Goal: Task Accomplishment & Management: Manage account settings

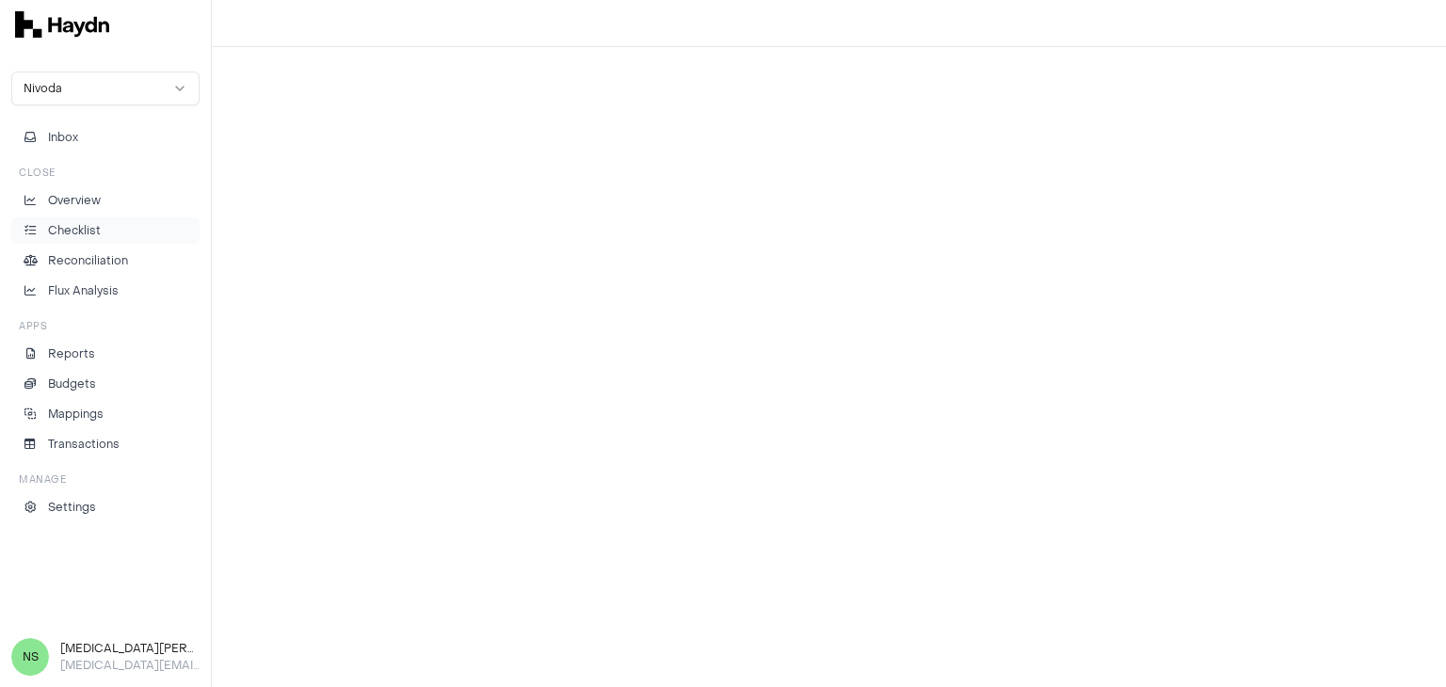
click at [68, 234] on p "Checklist" at bounding box center [74, 230] width 53 height 17
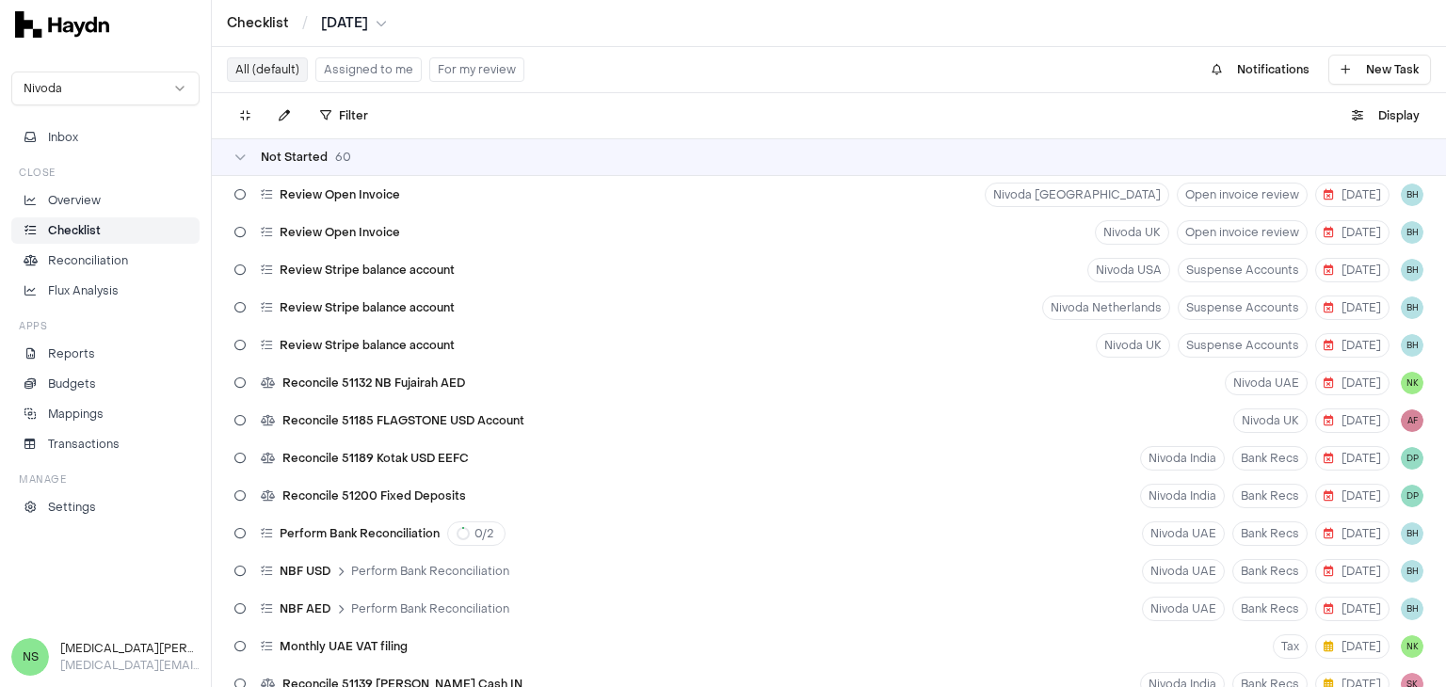
click at [342, 68] on button "Assigned to me" at bounding box center [368, 69] width 106 height 24
click at [374, 70] on button "Assigned to me" at bounding box center [368, 69] width 106 height 24
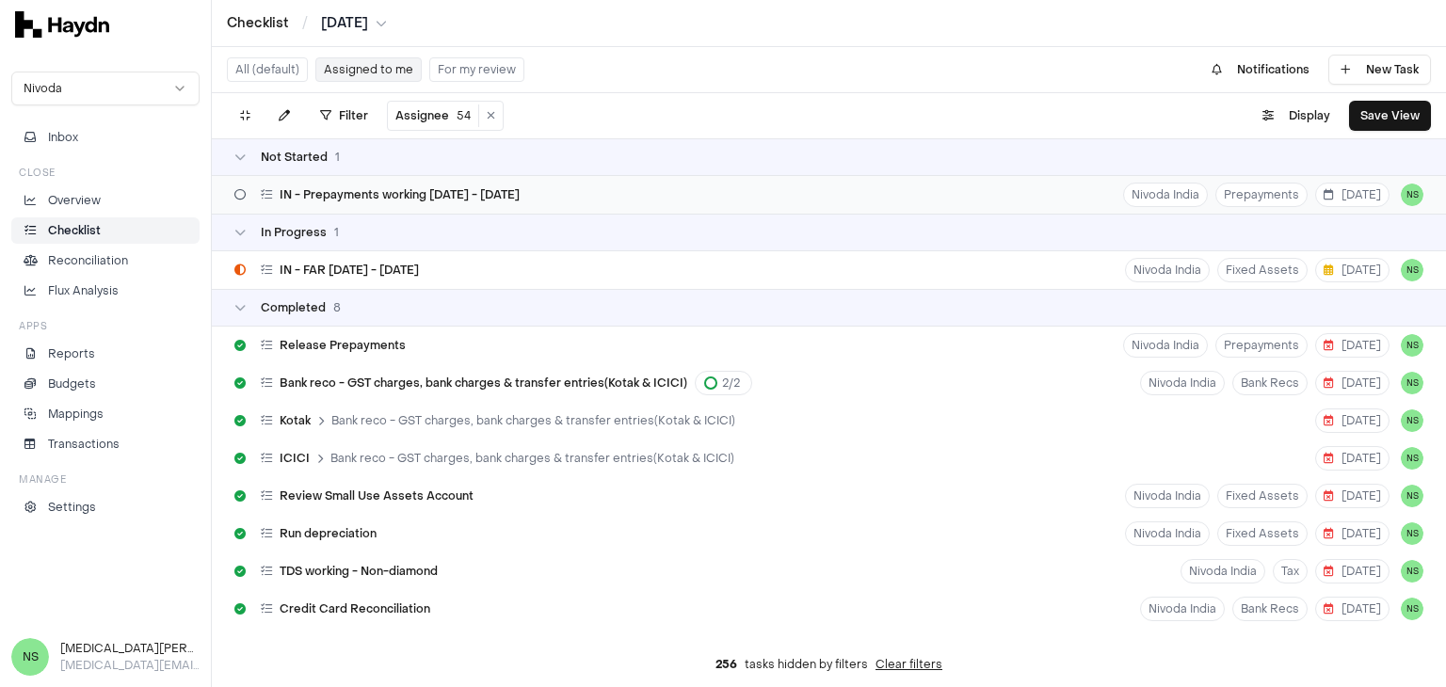
click at [753, 206] on div "IN - Prepayments working April - July 2025 Nivoda India Prepayments 19 Aug NS" at bounding box center [829, 195] width 1234 height 38
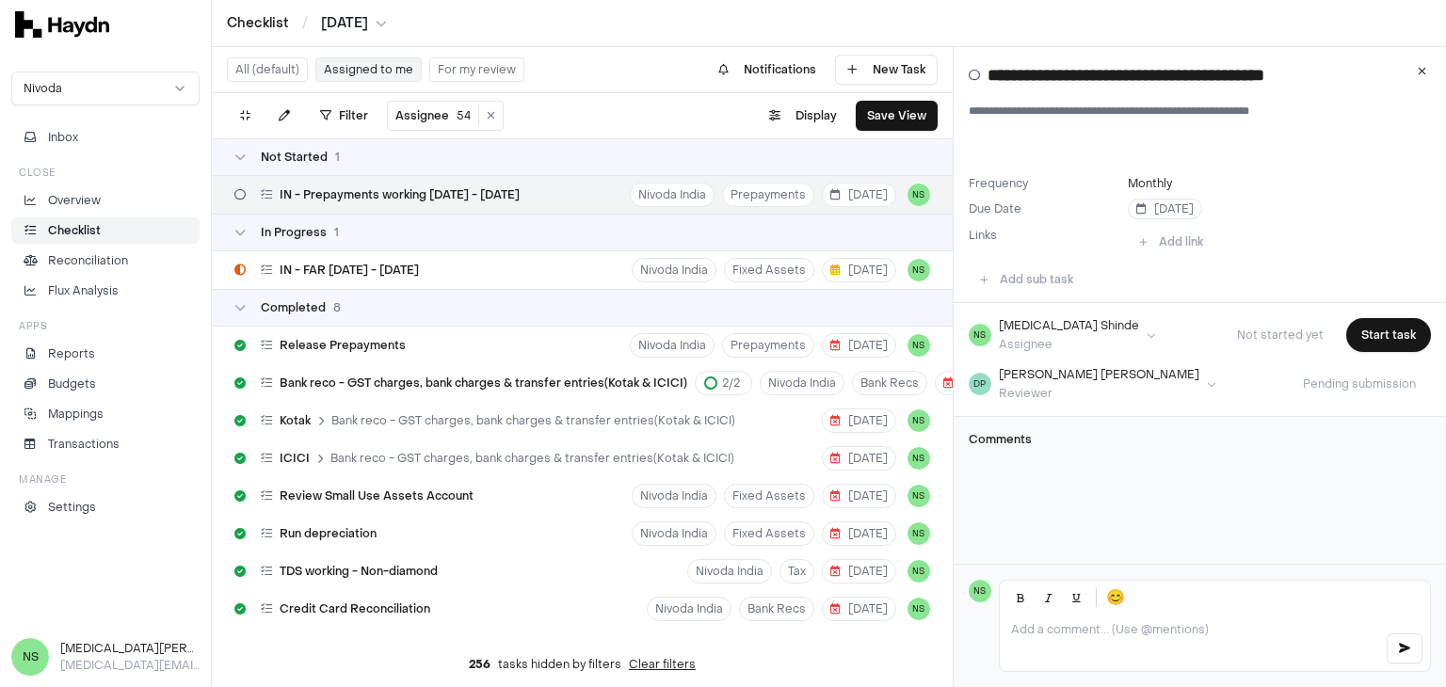
drag, startPoint x: 1053, startPoint y: 471, endPoint x: 1161, endPoint y: 371, distance: 146.5
click at [1053, 468] on div "Comments" at bounding box center [1200, 447] width 492 height 60
click at [1169, 210] on span "19 Aug" at bounding box center [1164, 208] width 57 height 15
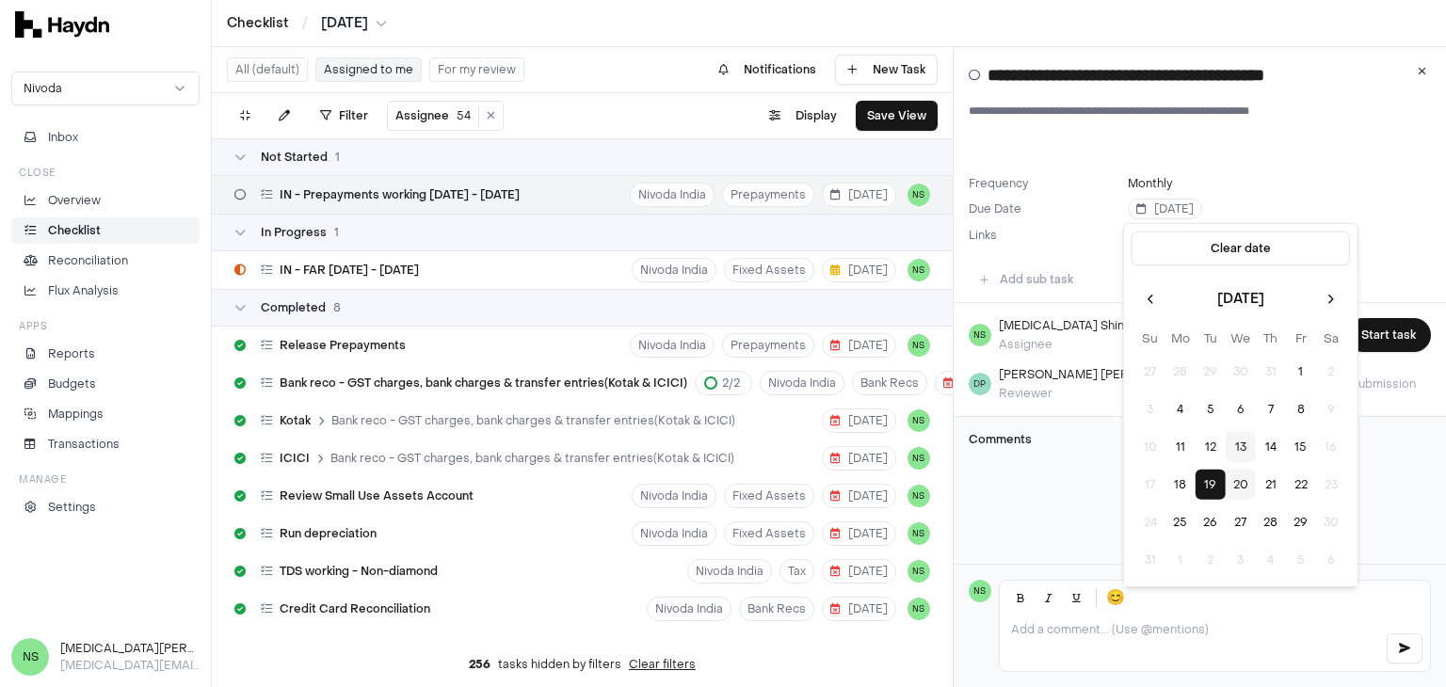
click at [1243, 484] on button "20" at bounding box center [1241, 485] width 30 height 30
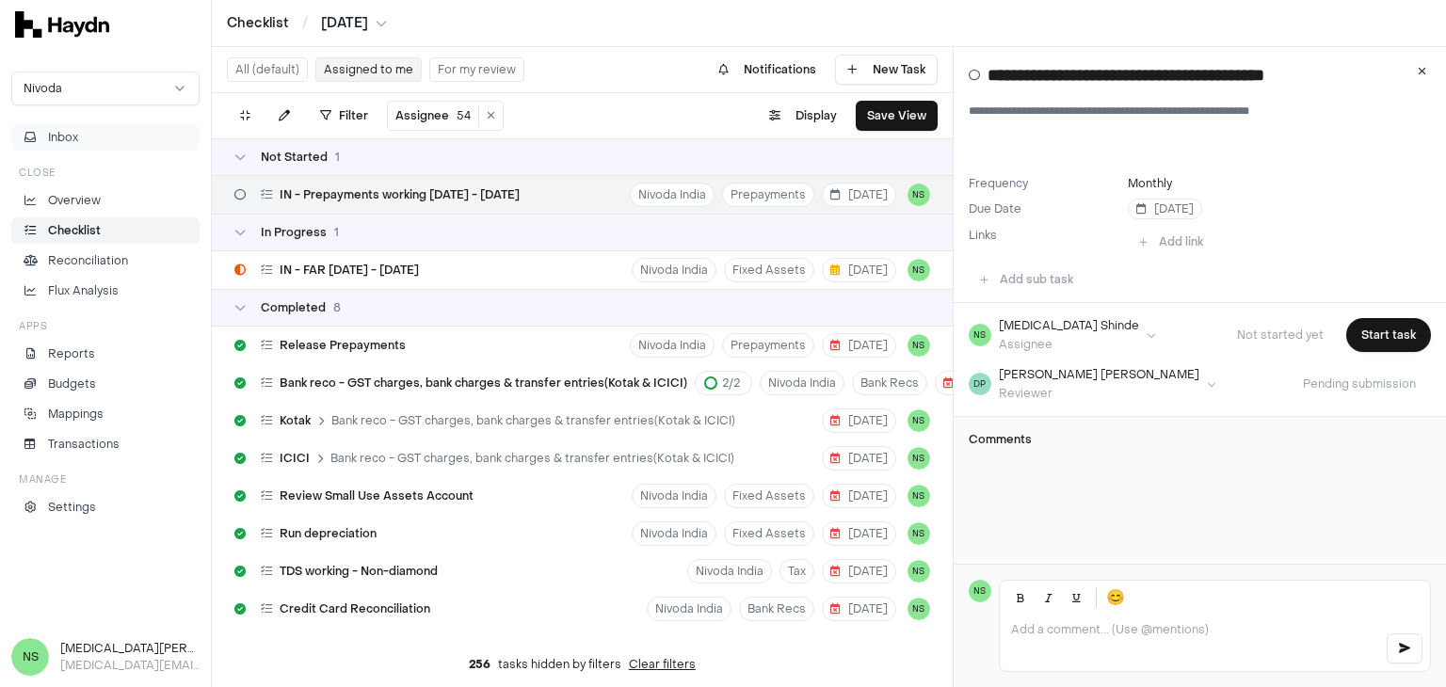
click at [128, 140] on button "Inbox" at bounding box center [105, 137] width 188 height 26
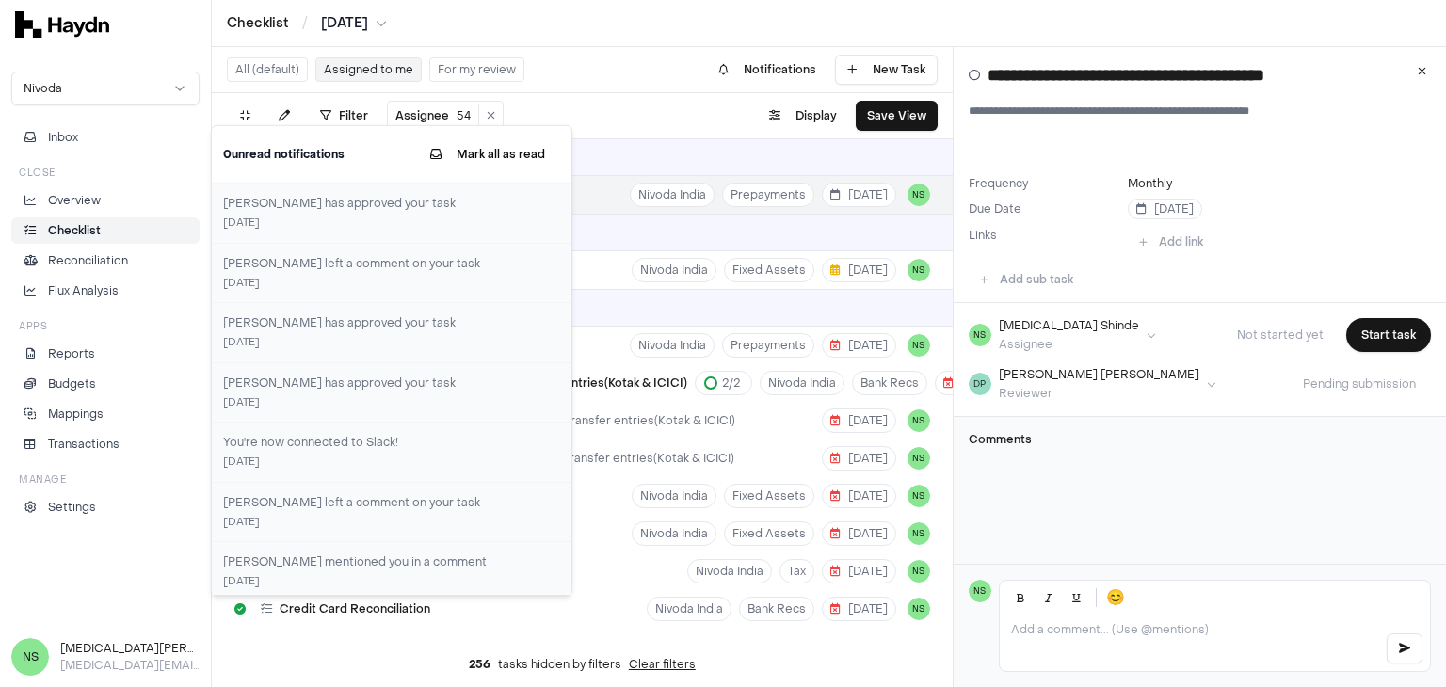
click at [96, 543] on div "Nivoda Inbox Close Overview Checklist Reconciliation Flux Analysis Apps Reports…" at bounding box center [105, 337] width 211 height 555
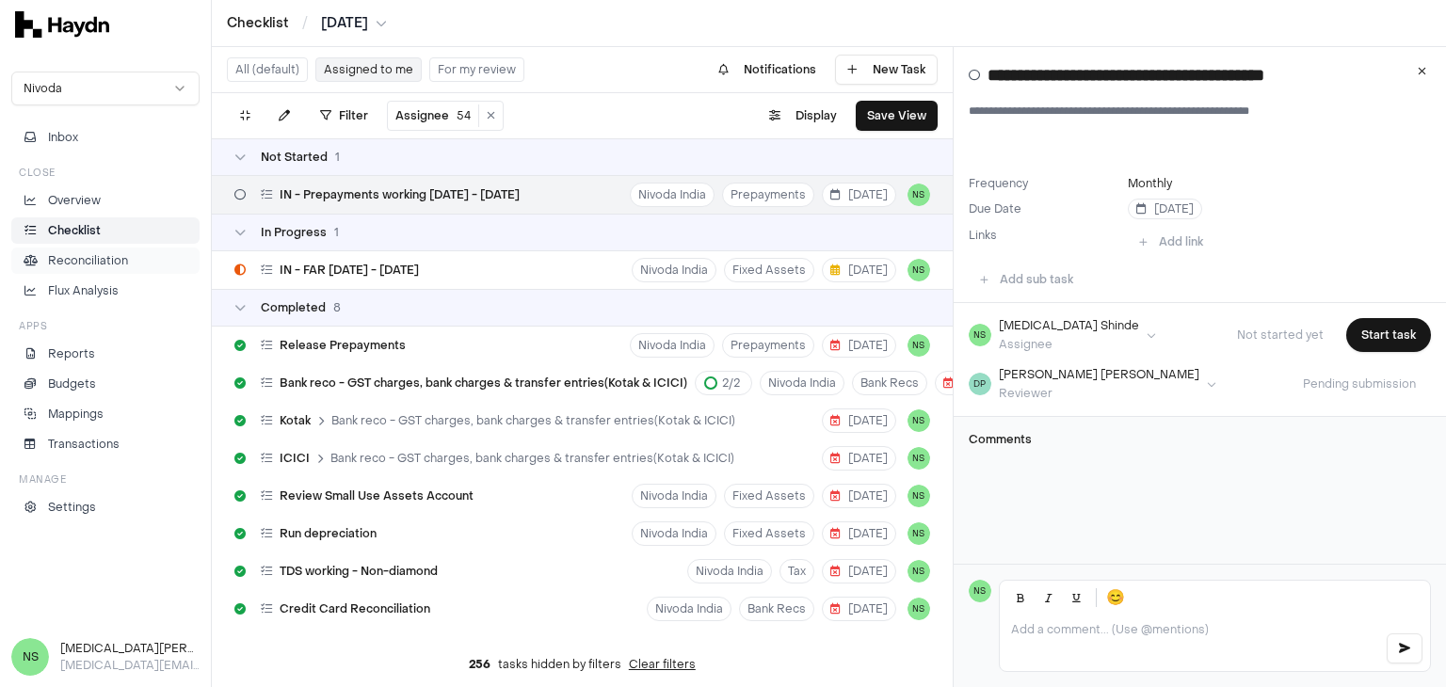
click at [90, 252] on p "Reconciliation" at bounding box center [88, 260] width 80 height 17
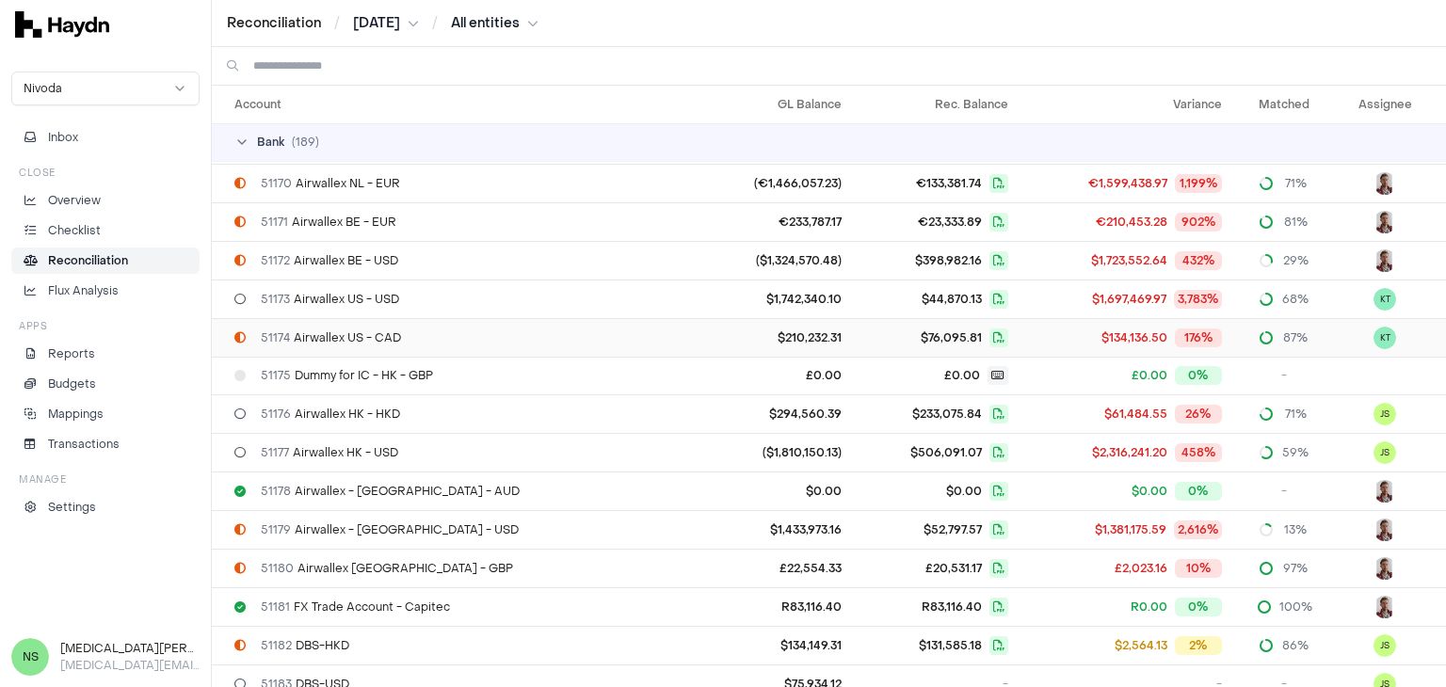
scroll to position [2601, 0]
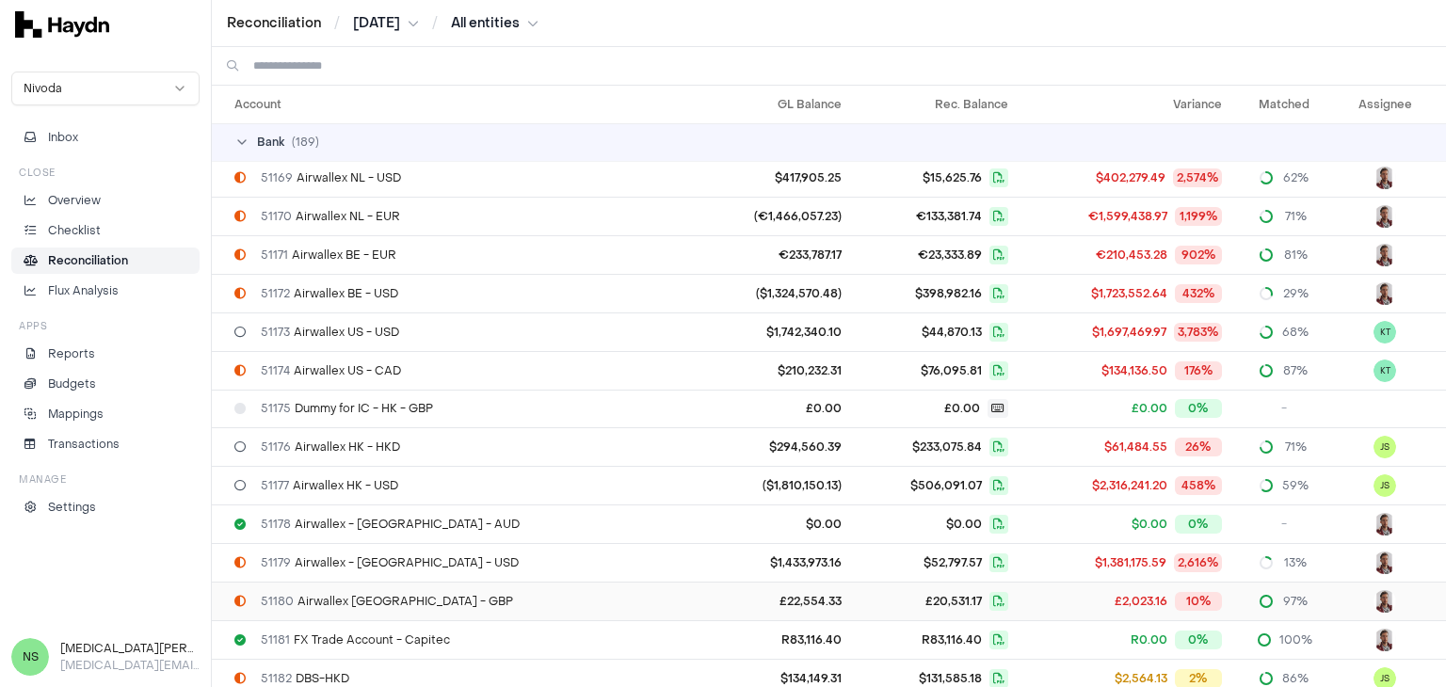
click at [394, 594] on span "51180 Airwallex India - GBP" at bounding box center [387, 601] width 252 height 15
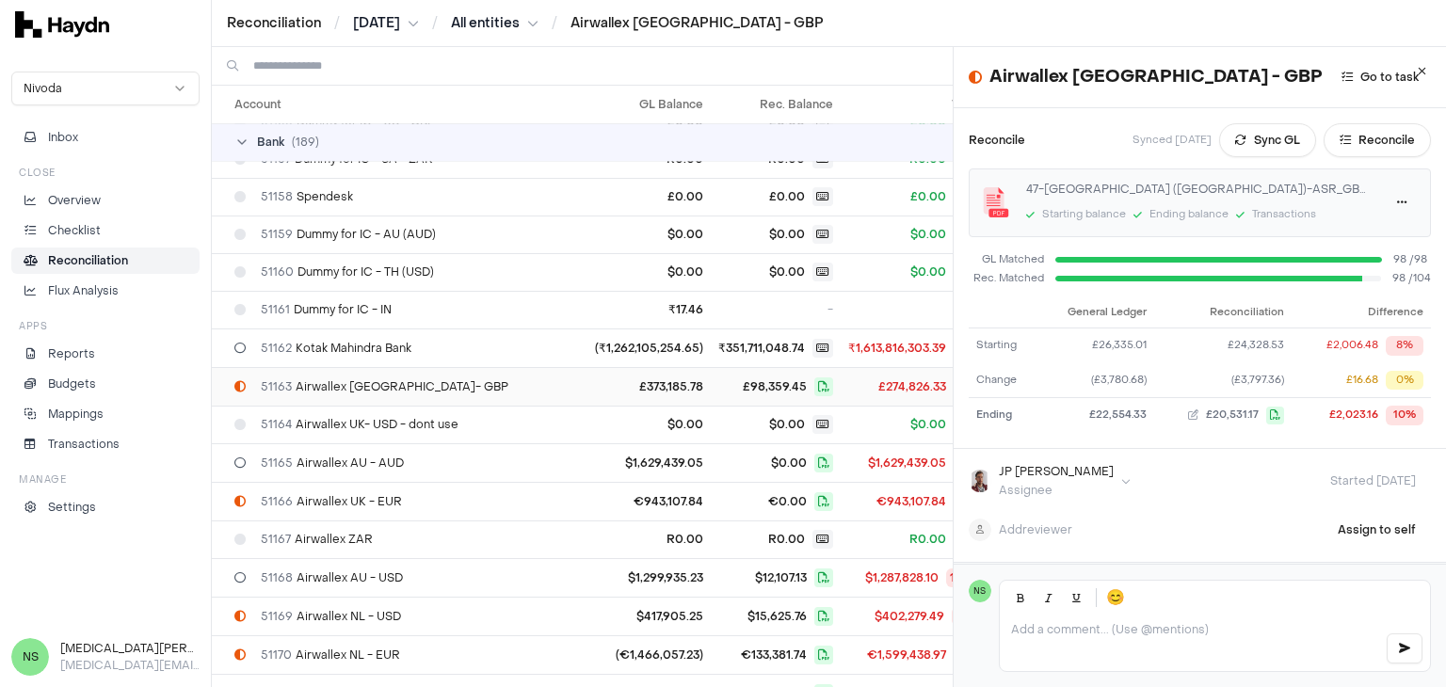
scroll to position [2130, 0]
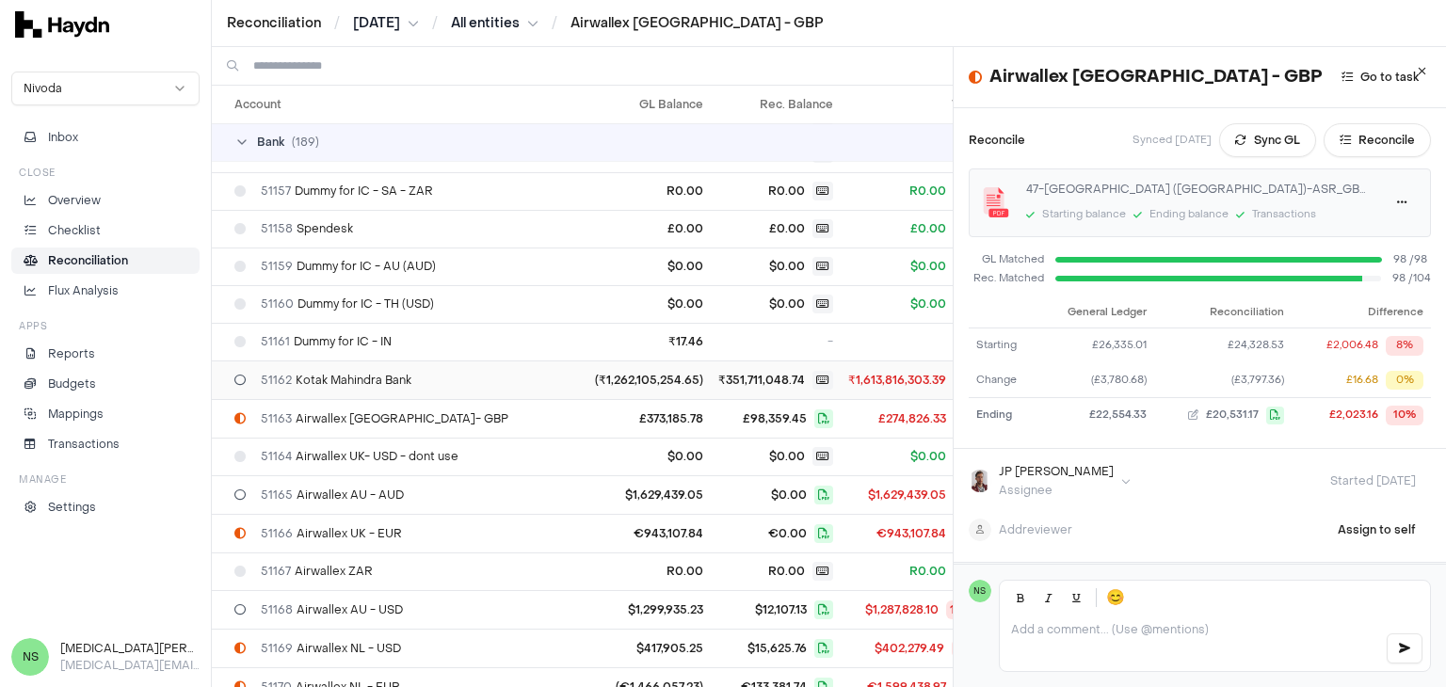
click at [393, 373] on span "51162 Kotak Mahindra Bank" at bounding box center [336, 380] width 151 height 15
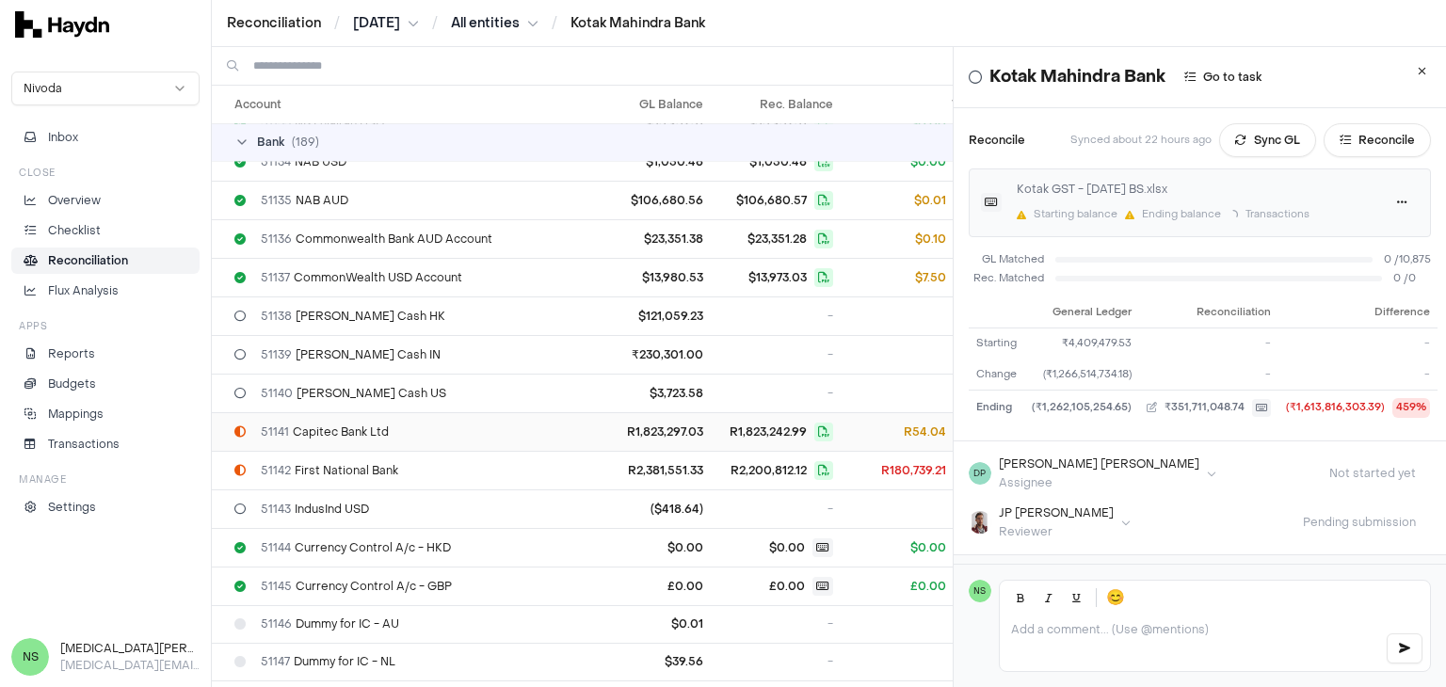
scroll to position [1001, 0]
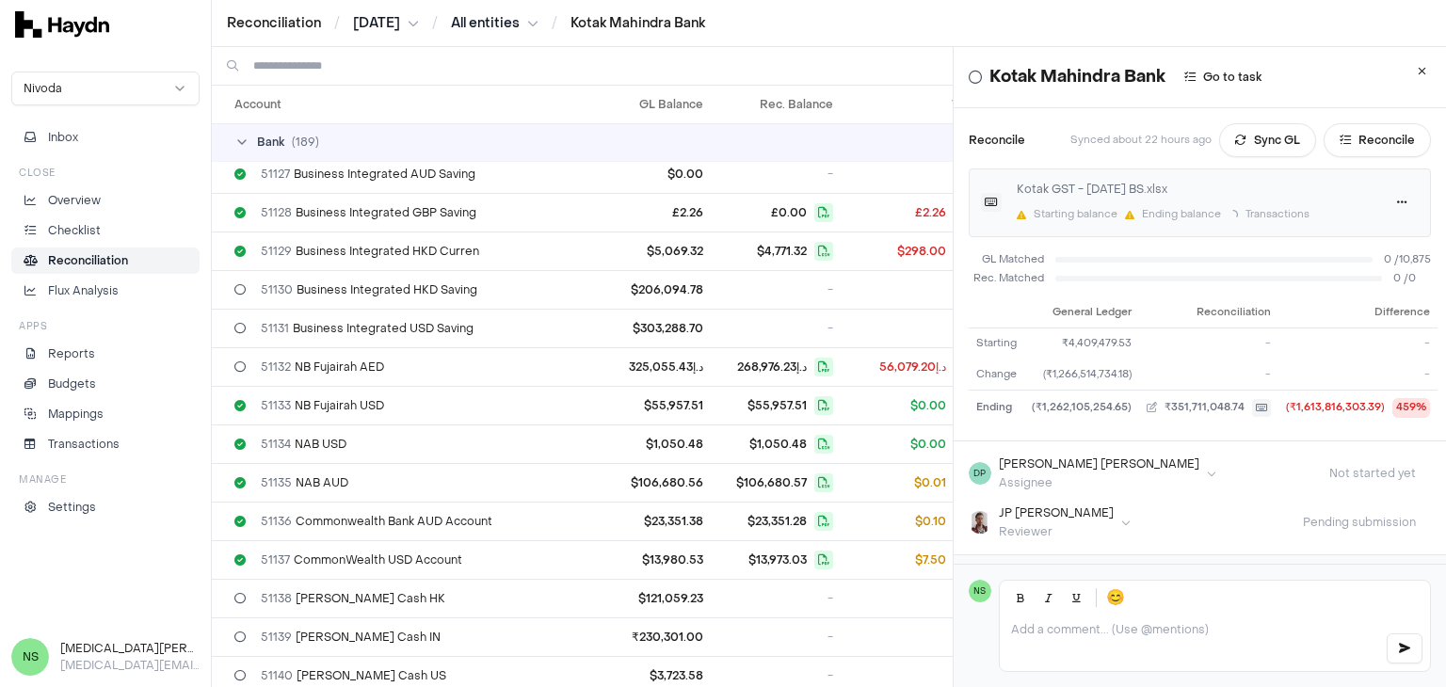
click at [237, 144] on icon at bounding box center [241, 142] width 15 height 15
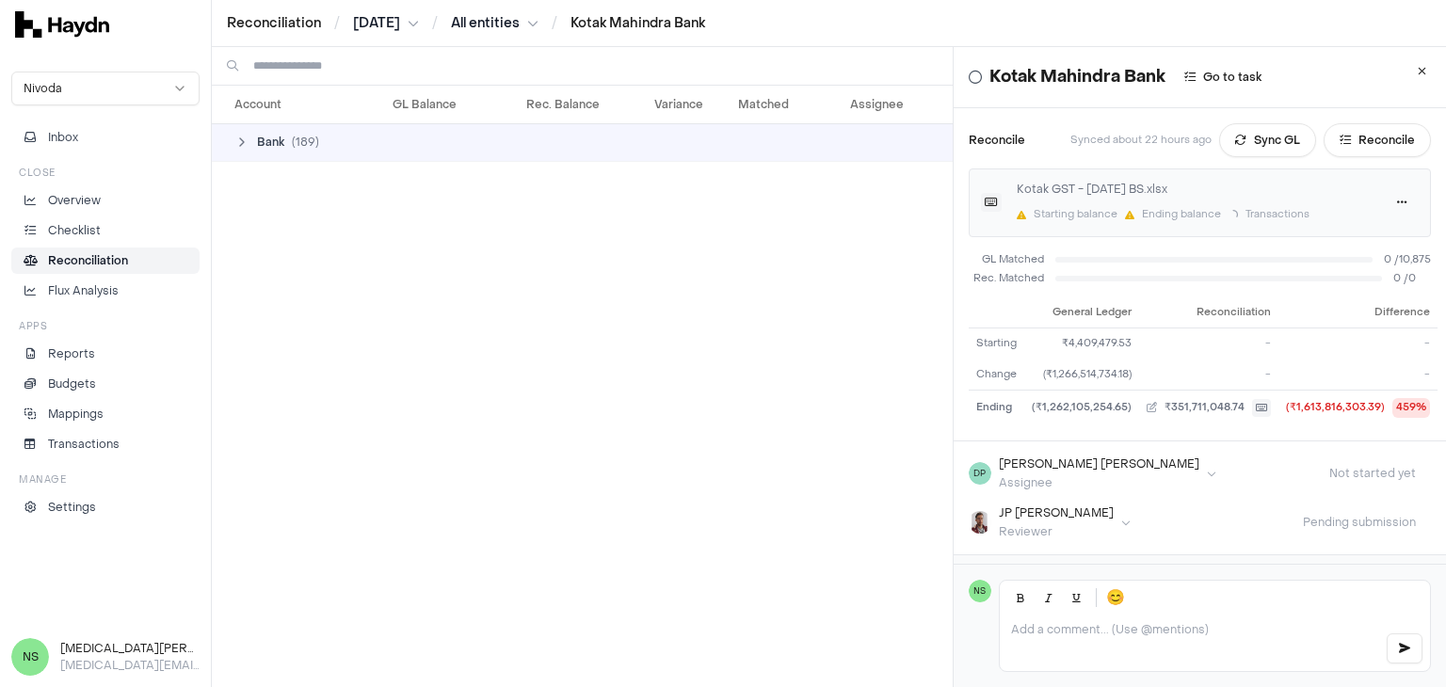
scroll to position [0, 0]
click at [240, 143] on icon at bounding box center [241, 142] width 15 height 15
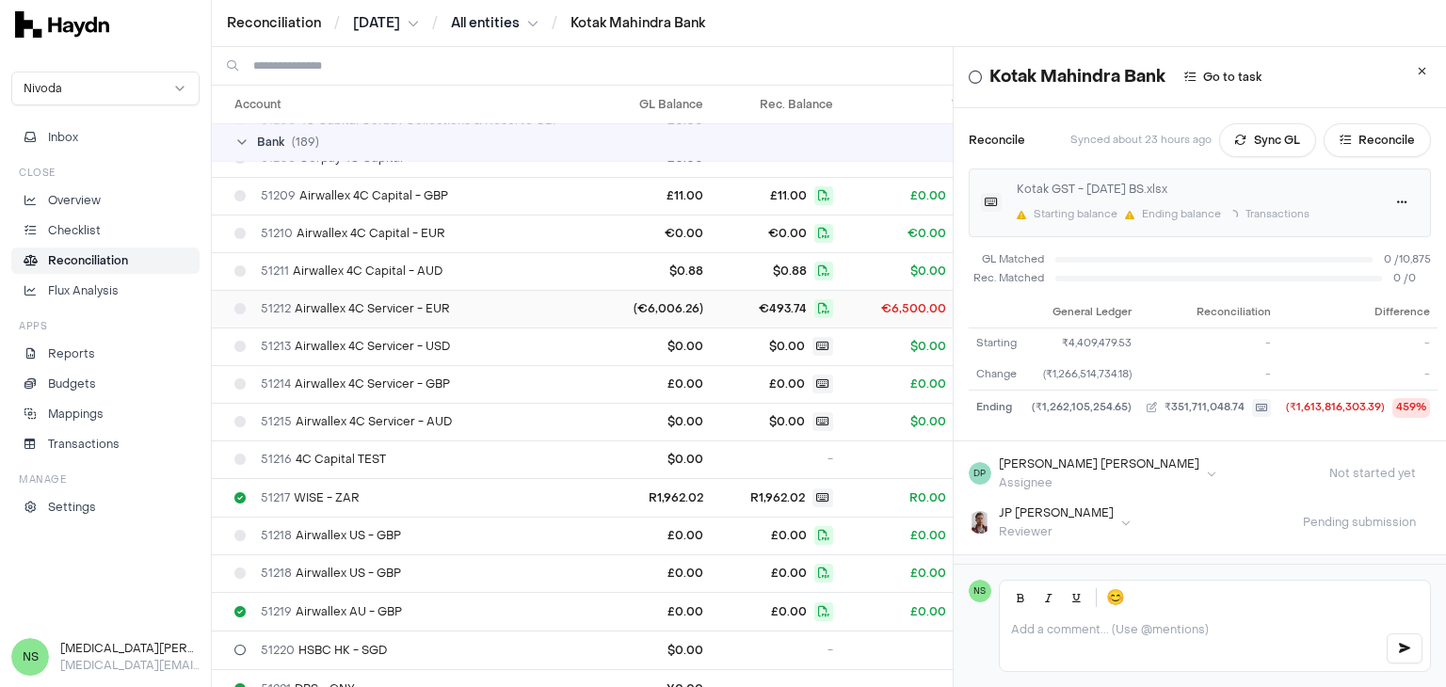
scroll to position [4121, 0]
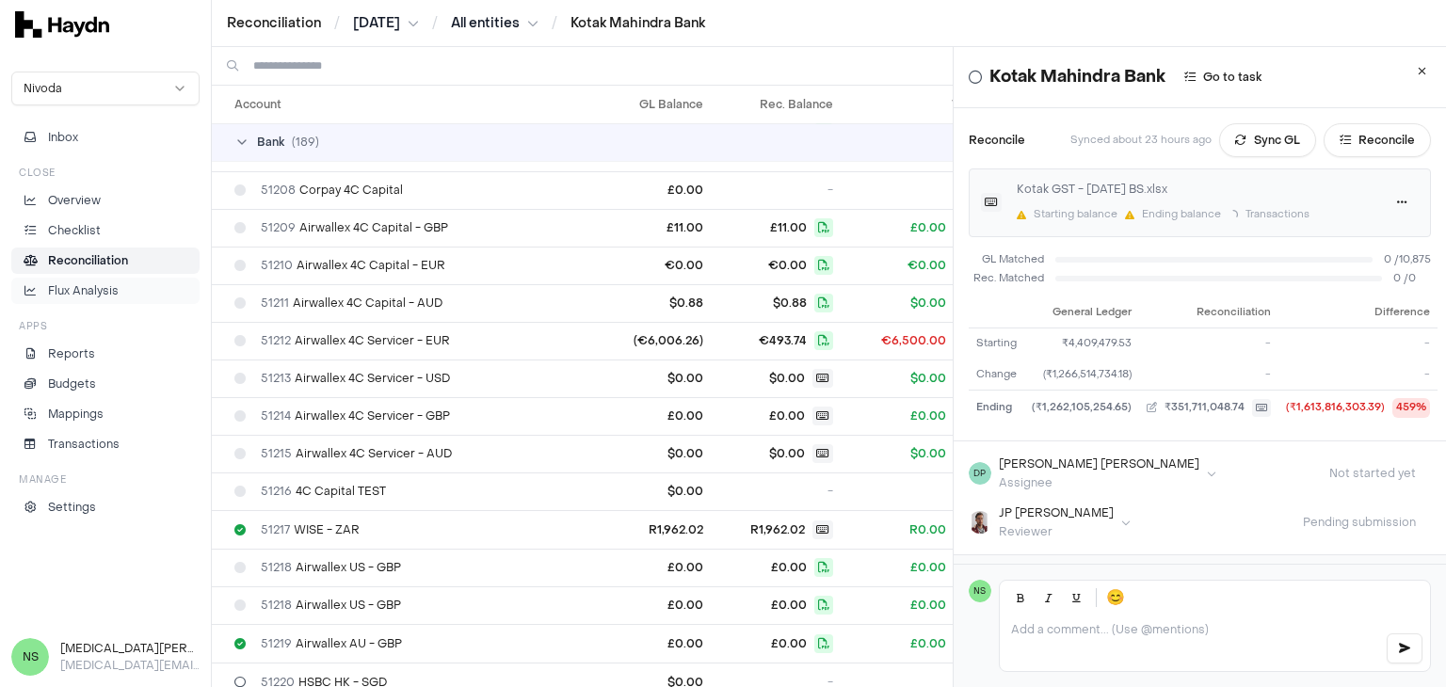
click at [79, 289] on p "Flux Analysis" at bounding box center [83, 290] width 71 height 17
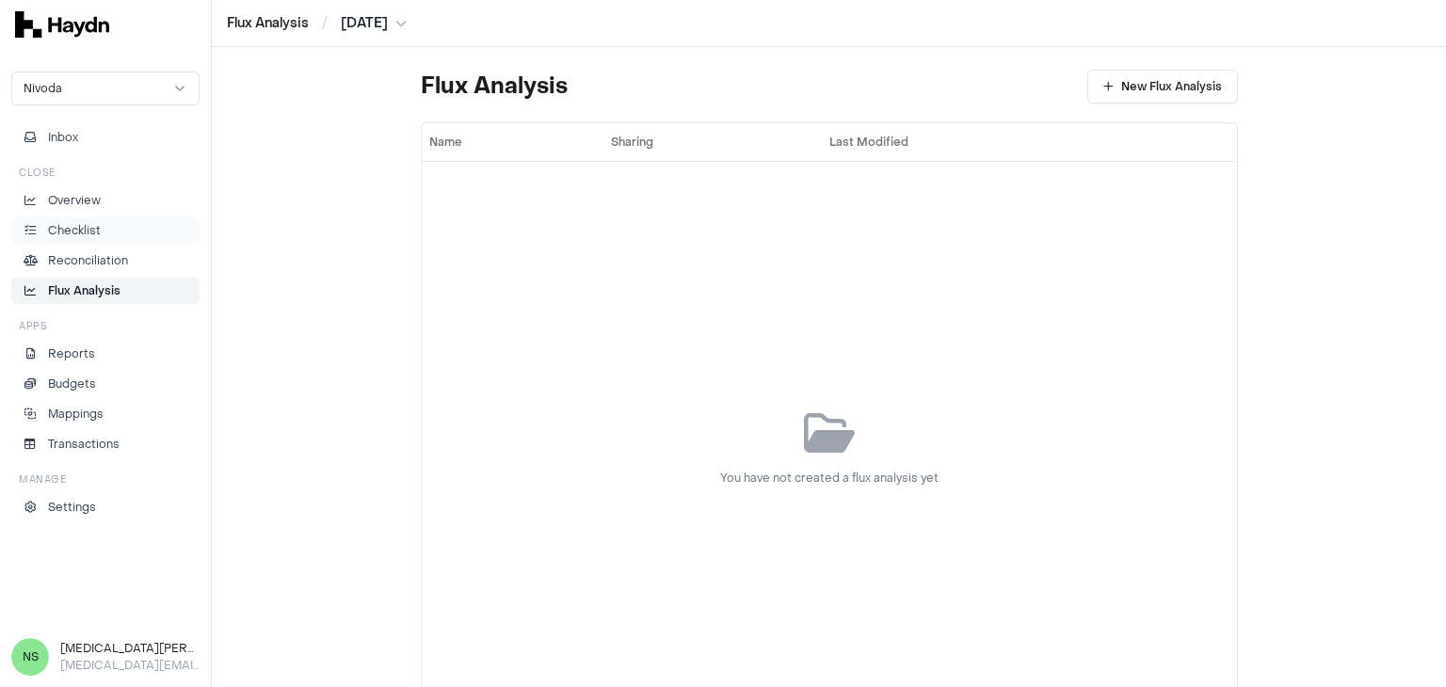
click at [110, 231] on li "Checklist" at bounding box center [105, 230] width 171 height 17
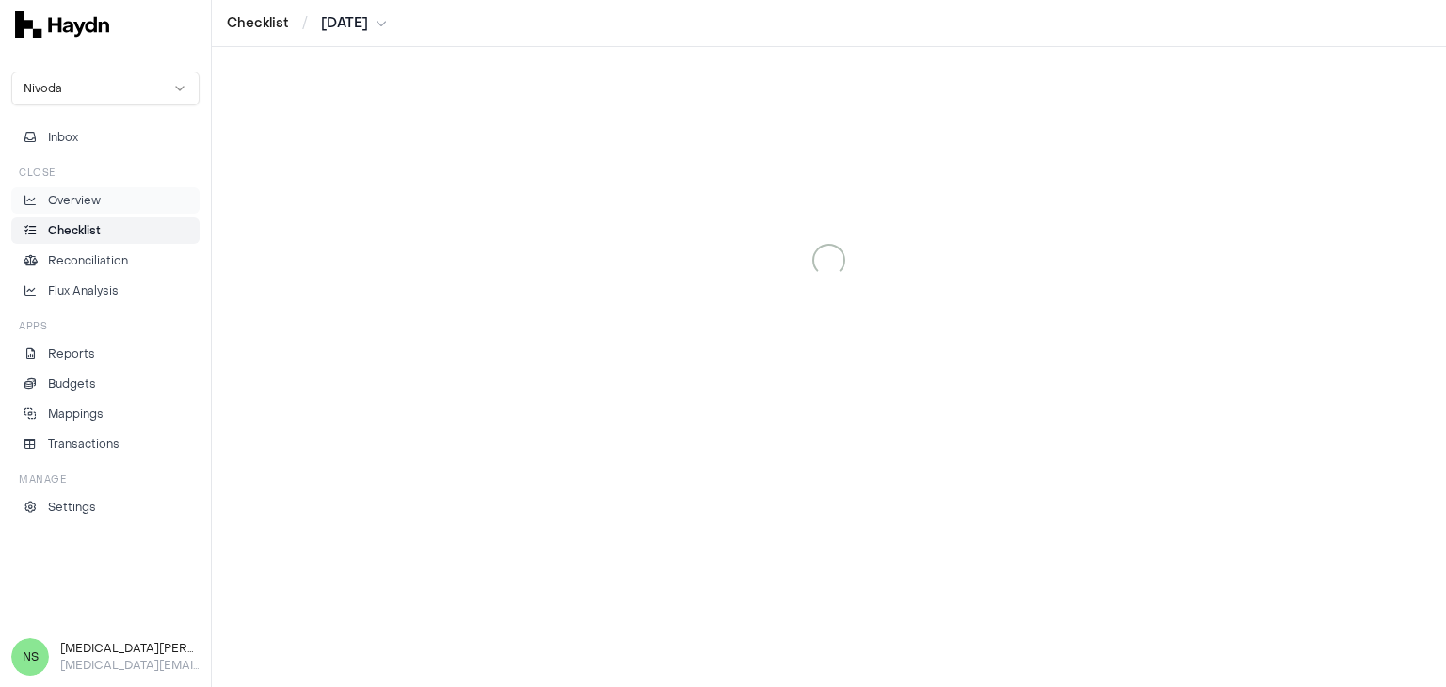
click at [113, 204] on li "Overview" at bounding box center [105, 200] width 171 height 17
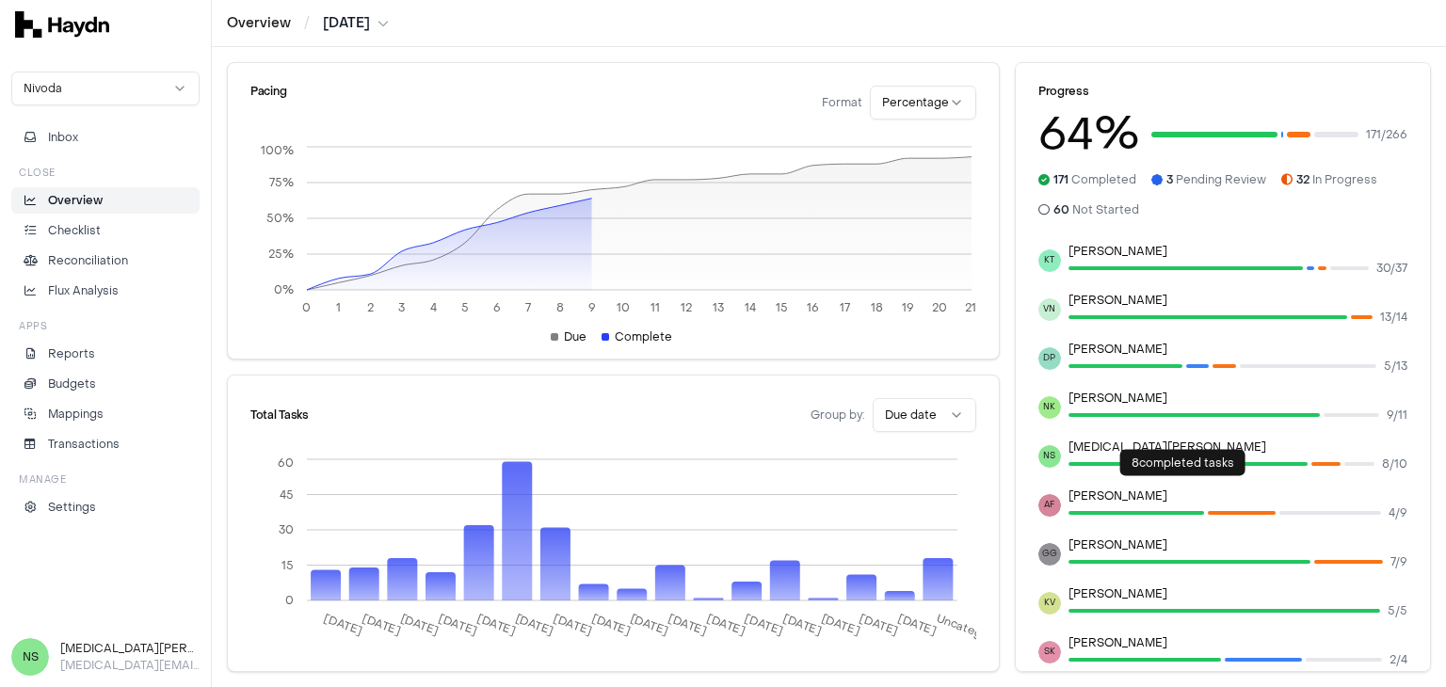
scroll to position [182, 0]
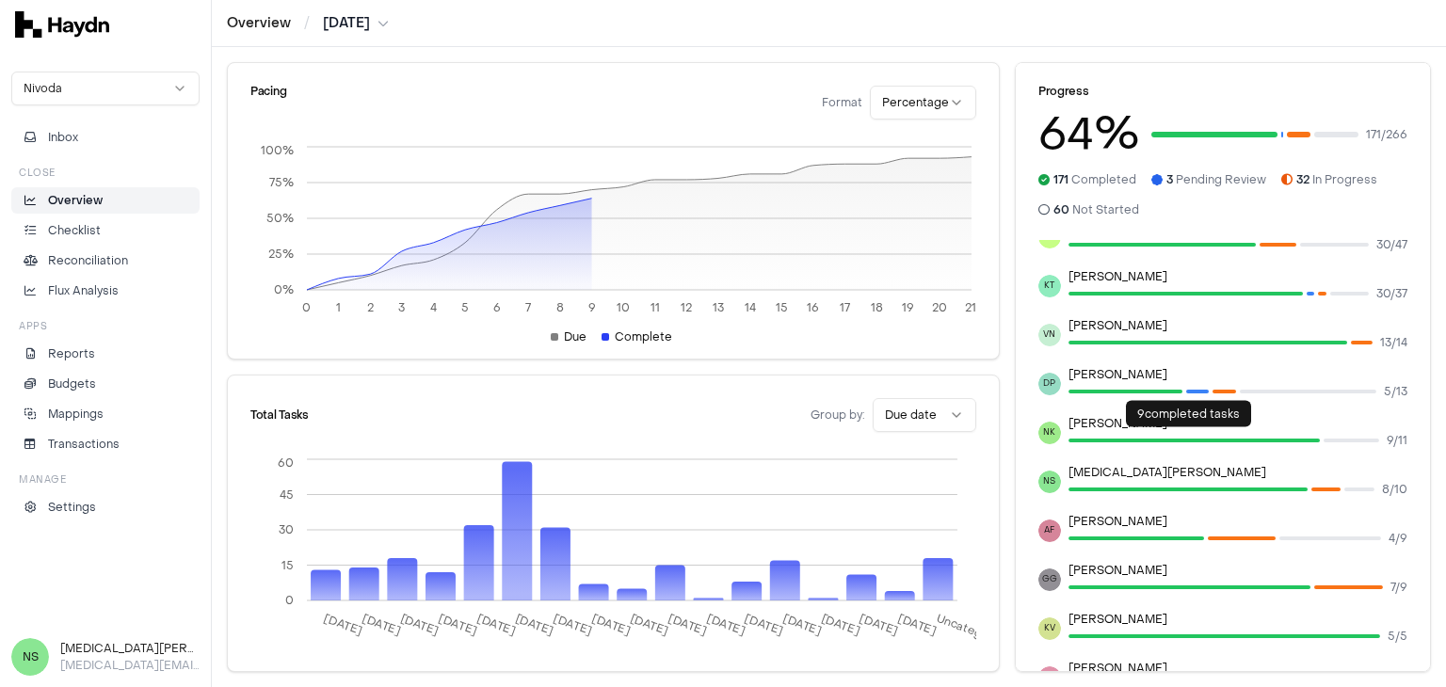
click at [1183, 440] on div at bounding box center [1193, 441] width 251 height 4
click at [1197, 413] on div "JP Smit 40 / 56 BH Boriana Hristova 17 / 49 JS Jagruti Sidhiya 30 / 47 KT Kriti…" at bounding box center [1222, 432] width 369 height 621
click at [131, 199] on li "Overview" at bounding box center [105, 200] width 171 height 17
click at [115, 205] on li "Overview" at bounding box center [105, 200] width 171 height 17
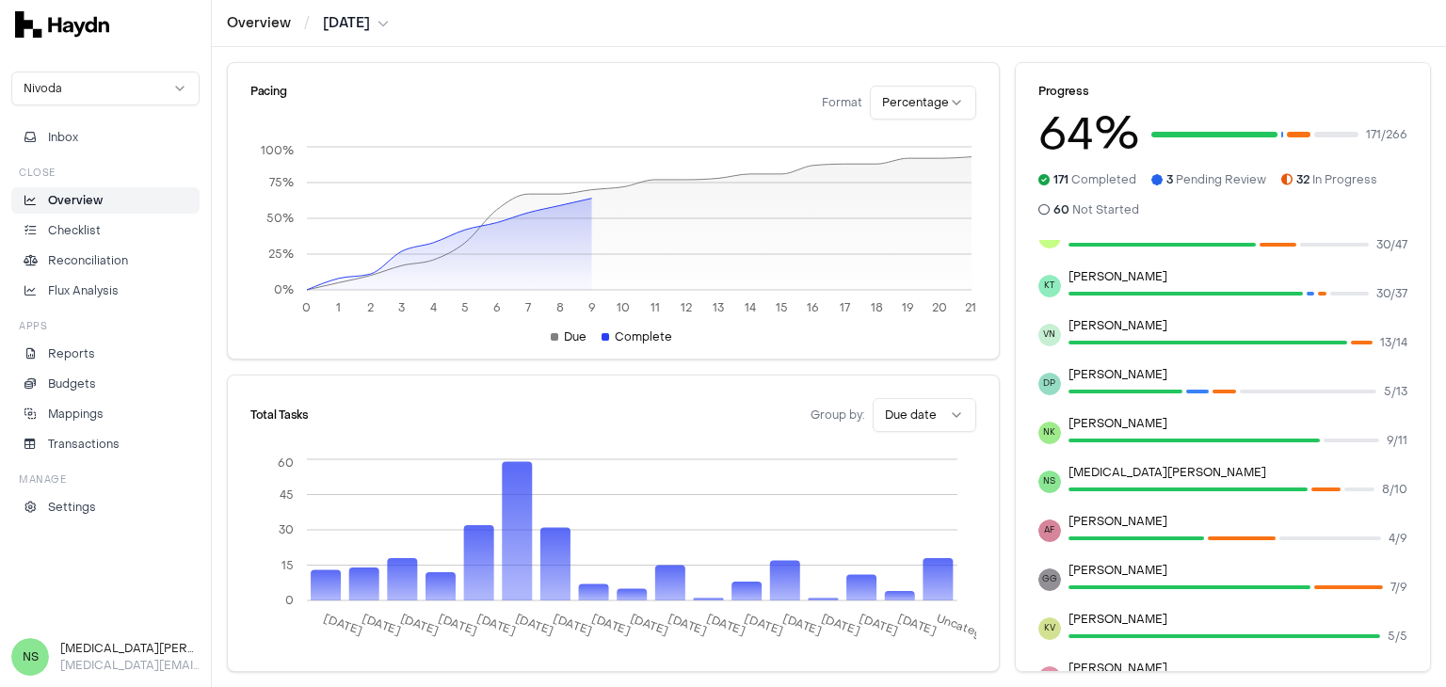
click at [115, 205] on li "Overview" at bounding box center [105, 200] width 171 height 17
click at [86, 230] on p "Checklist" at bounding box center [74, 230] width 53 height 17
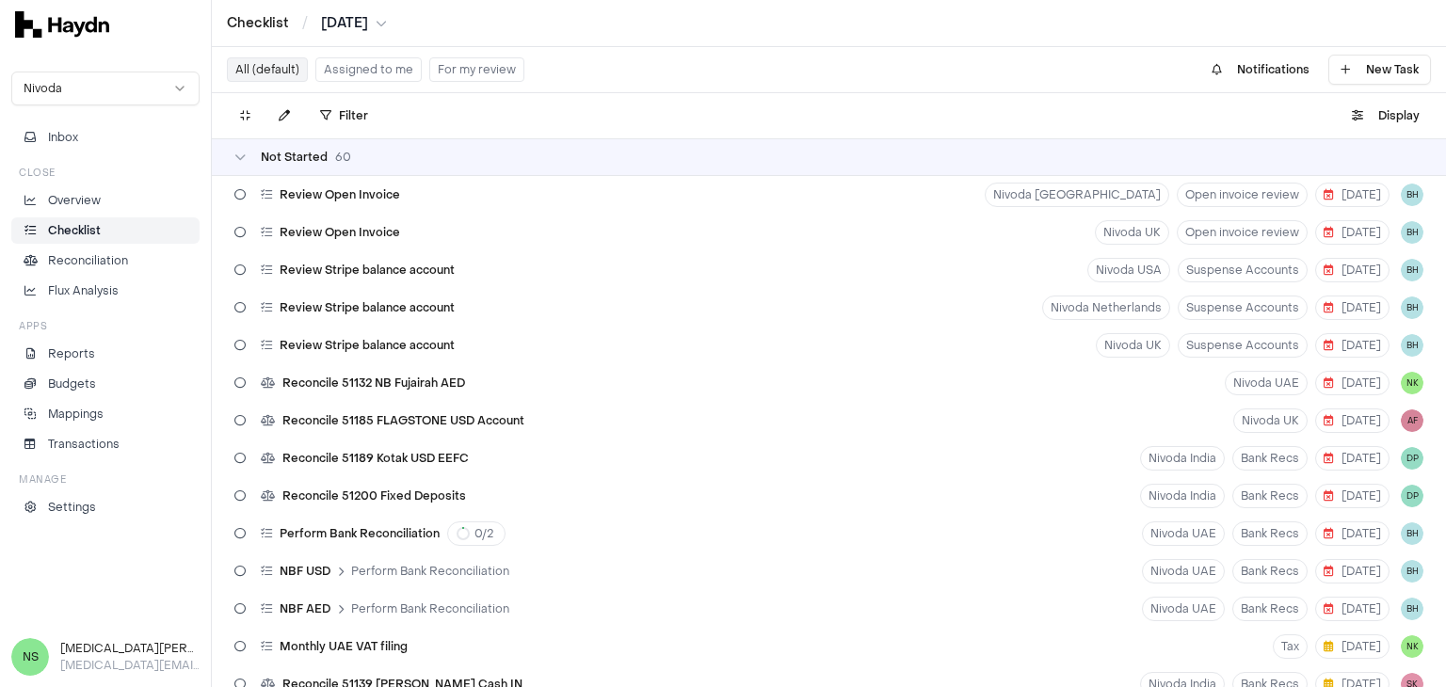
click at [366, 65] on button "Assigned to me" at bounding box center [368, 69] width 106 height 24
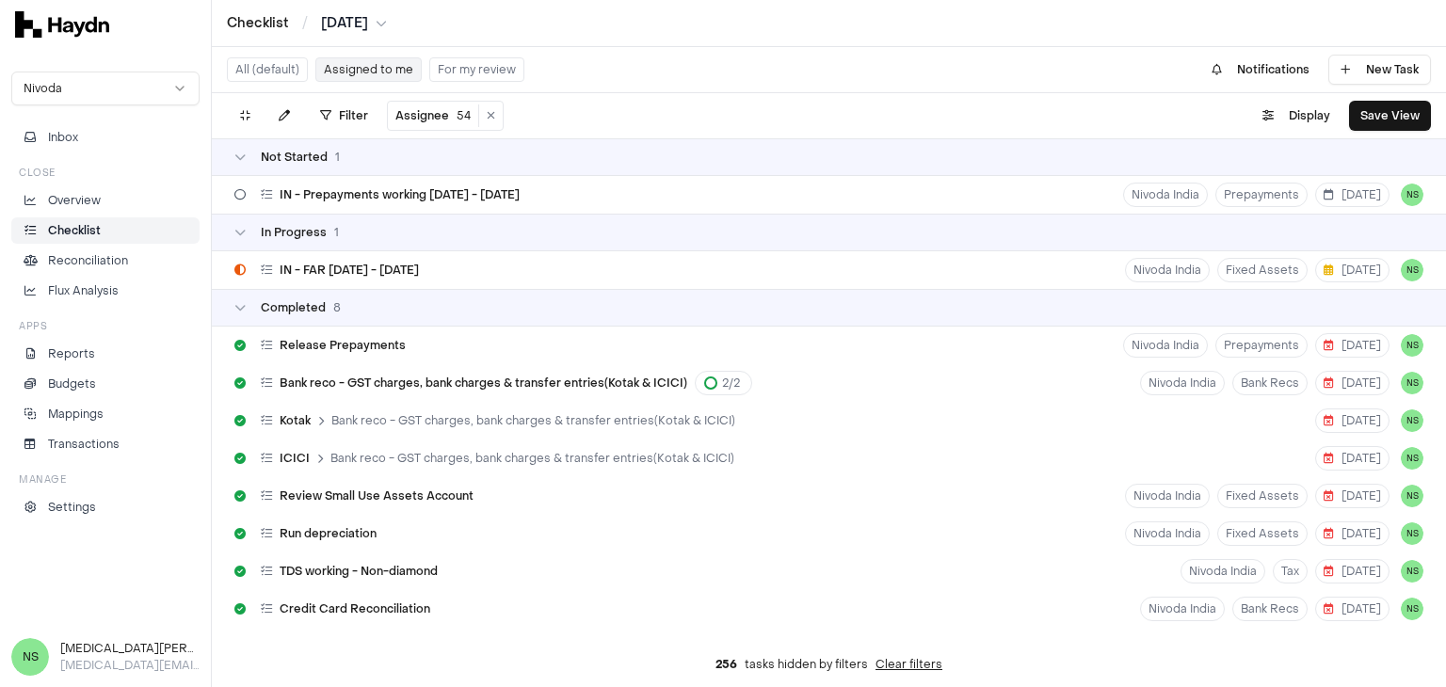
click at [432, 119] on html "Checklist / Jul 2025 Nivoda Inbox Close Overview Checklist Reconciliation Flux …" at bounding box center [723, 343] width 1446 height 687
click at [430, 120] on html "Checklist / Jul 2025 Nivoda Inbox Close Overview Checklist Reconciliation Flux …" at bounding box center [723, 343] width 1446 height 687
click at [345, 124] on html "Checklist / Jul 2025 Nivoda Inbox Close Overview Checklist Reconciliation Flux …" at bounding box center [723, 343] width 1446 height 687
click at [334, 114] on html "Checklist / Jul 2025 Nivoda Inbox Close Overview Checklist Reconciliation Flux …" at bounding box center [723, 343] width 1446 height 687
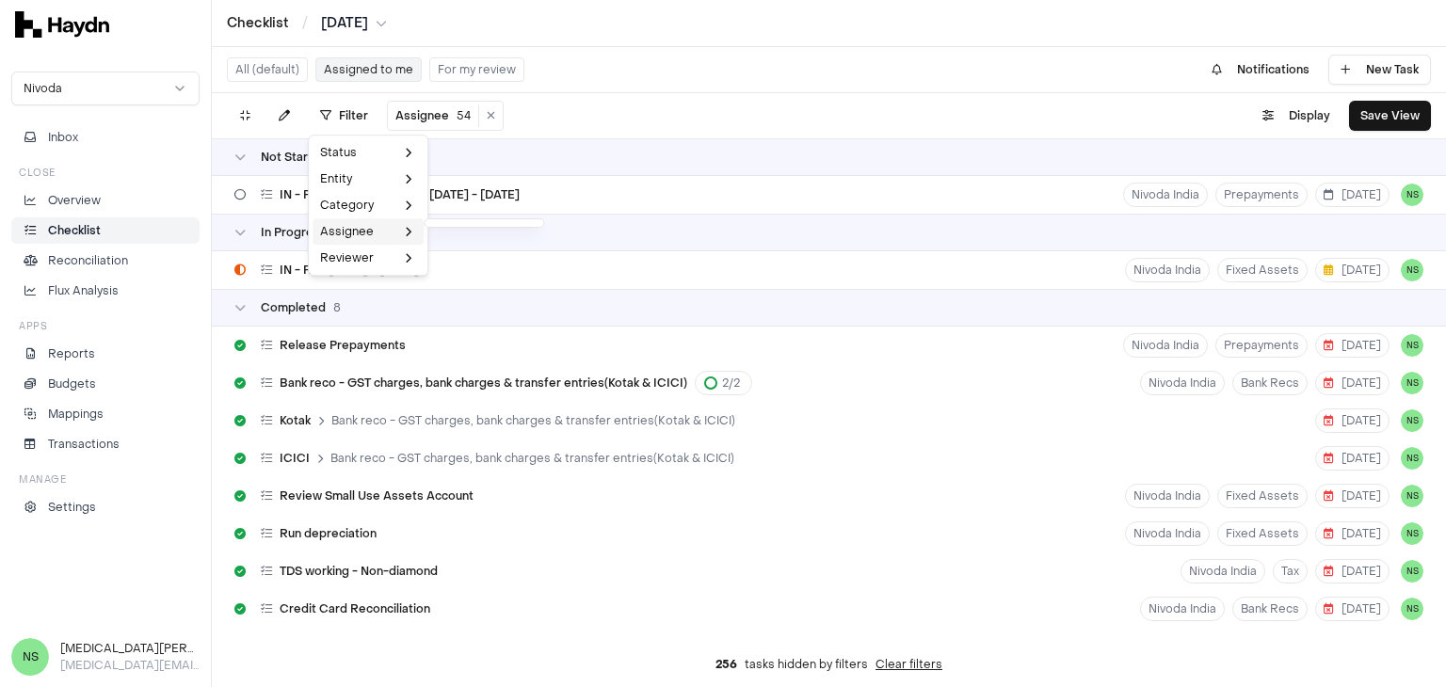
click at [362, 235] on div "Assignee" at bounding box center [368, 231] width 111 height 26
click at [389, 234] on div "Assignee" at bounding box center [368, 231] width 111 height 26
click at [350, 108] on html "Checklist / Jul 2025 Nivoda Inbox Close Overview Checklist Reconciliation Flux …" at bounding box center [723, 343] width 1446 height 687
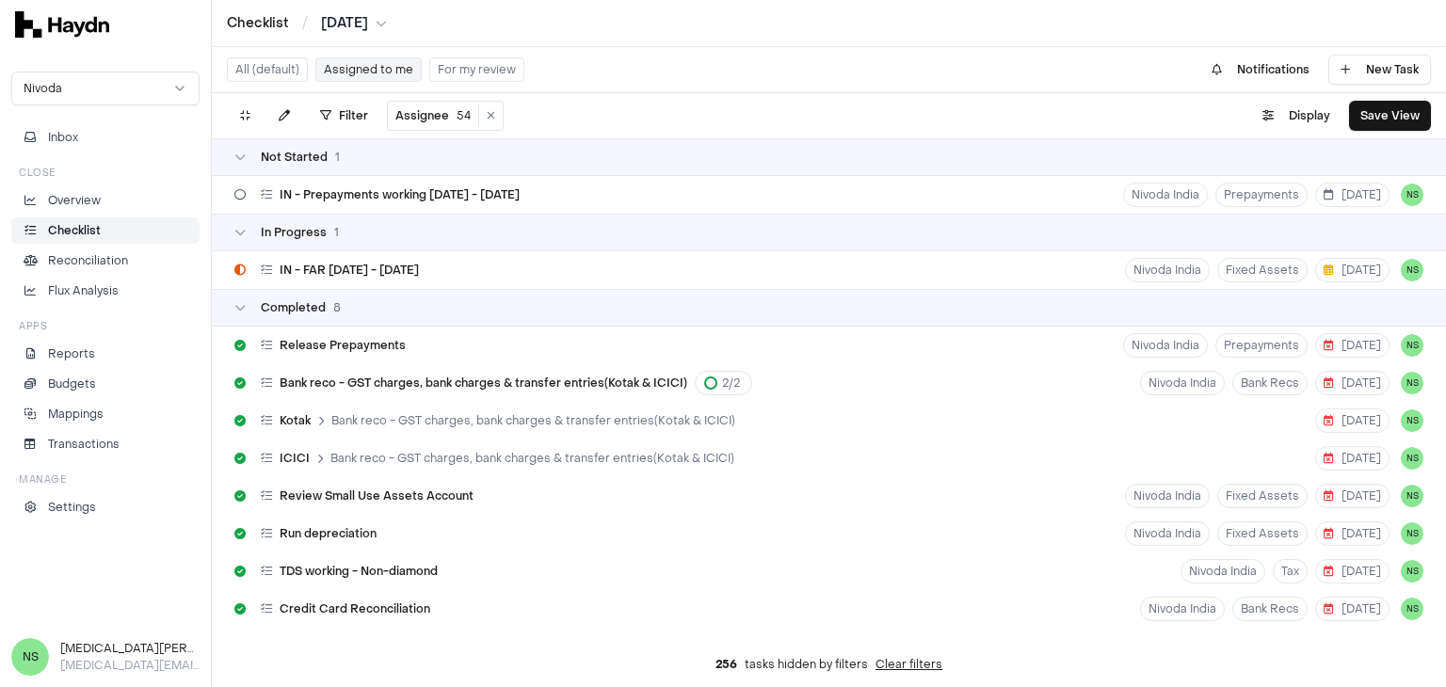
click at [281, 67] on button "All (default)" at bounding box center [267, 69] width 81 height 24
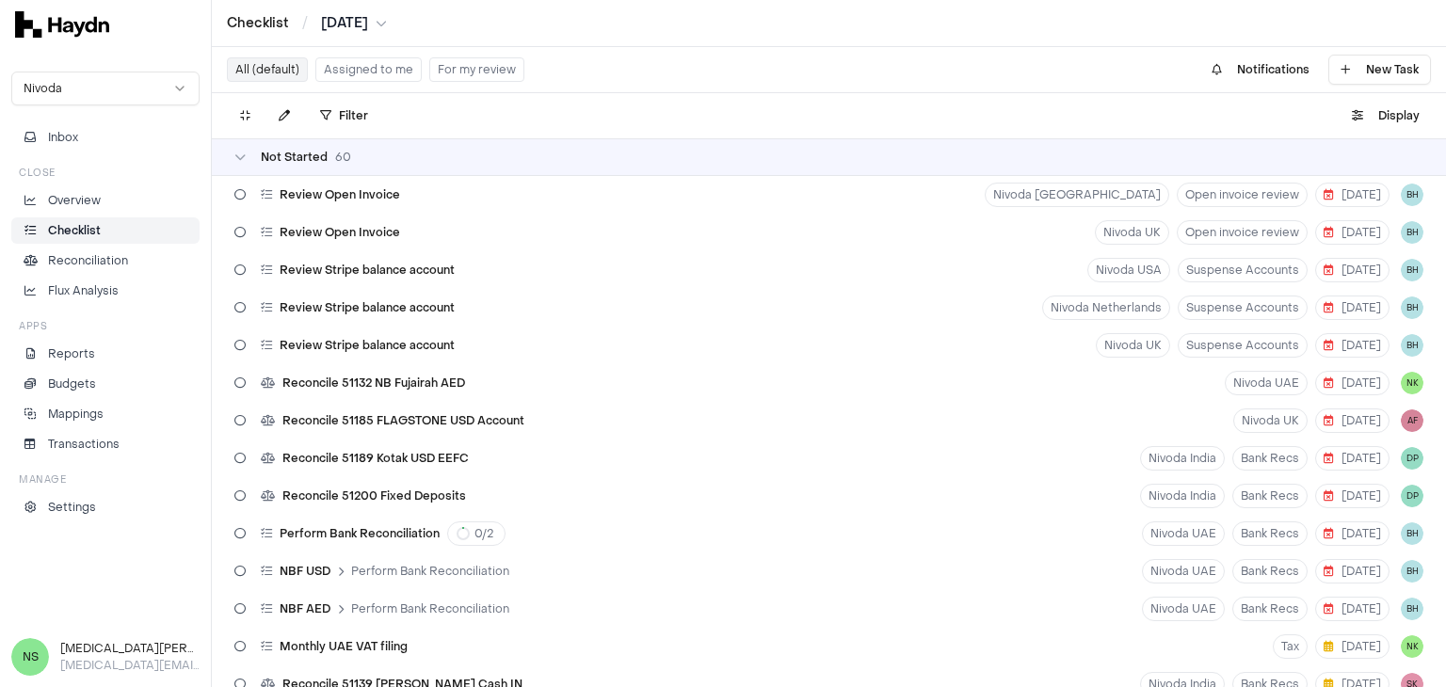
click at [281, 67] on button "All (default)" at bounding box center [267, 69] width 81 height 24
click at [346, 118] on html "Checklist / Jul 2025 Nivoda Inbox Close Overview Checklist Reconciliation Flux …" at bounding box center [723, 343] width 1446 height 687
click at [349, 232] on div "Assignee" at bounding box center [368, 231] width 111 height 26
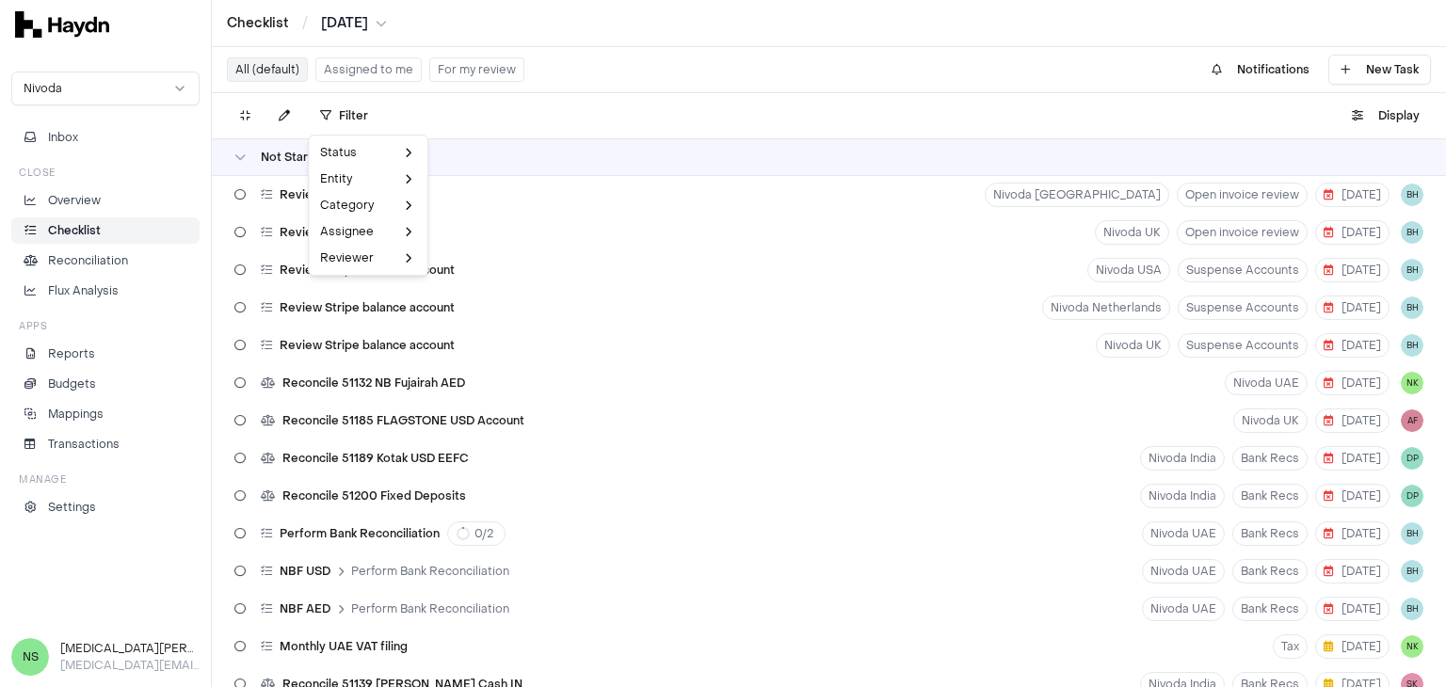
click at [372, 71] on html "Checklist / Jul 2025 Nivoda Inbox Close Overview Checklist Reconciliation Flux …" at bounding box center [723, 343] width 1446 height 687
click at [396, 68] on button "Assigned to me" at bounding box center [368, 69] width 106 height 24
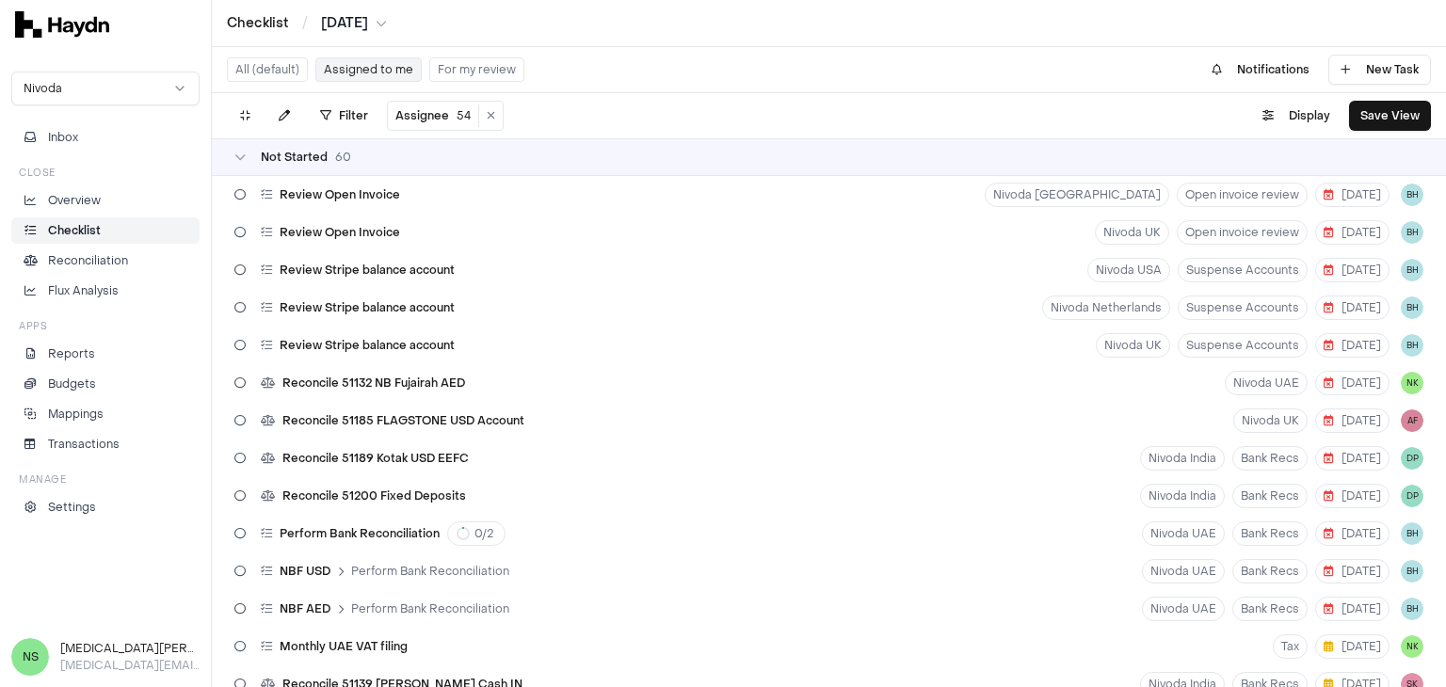
click at [457, 76] on button "For my review" at bounding box center [476, 69] width 95 height 24
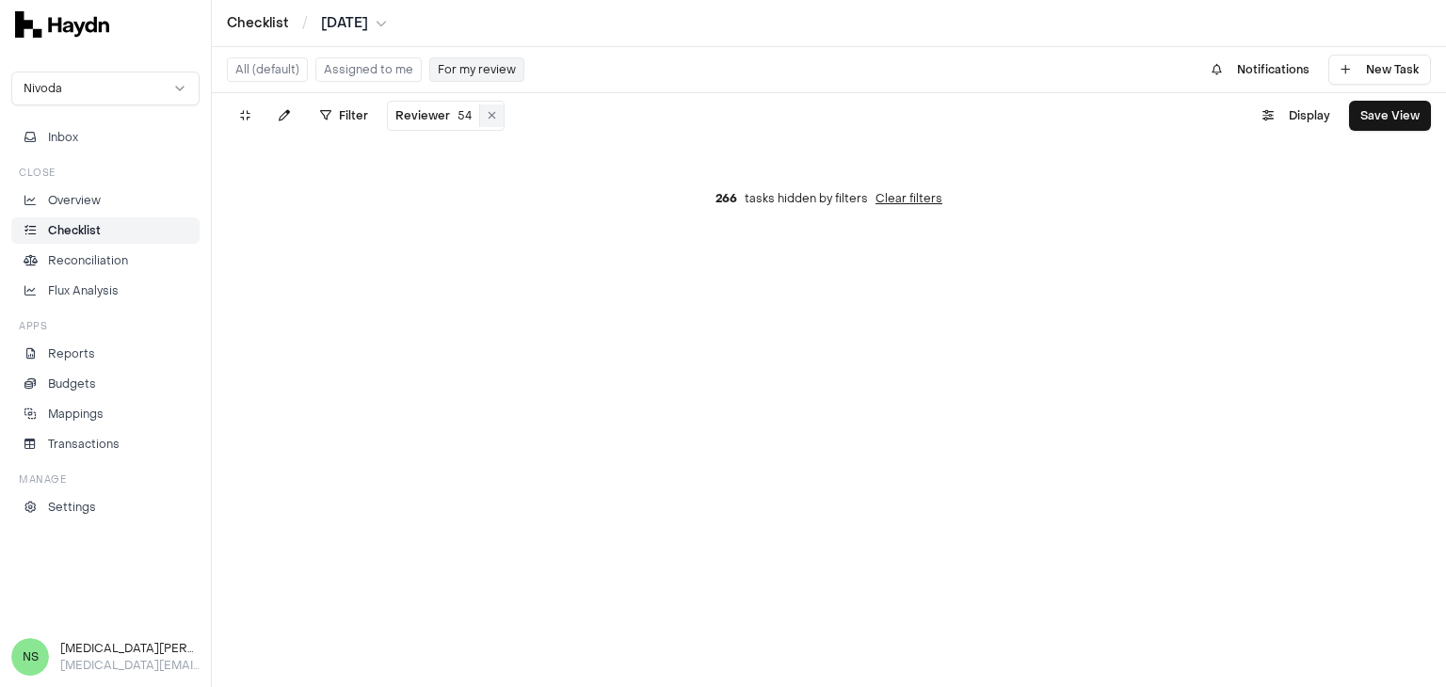
click at [488, 120] on icon at bounding box center [492, 115] width 8 height 11
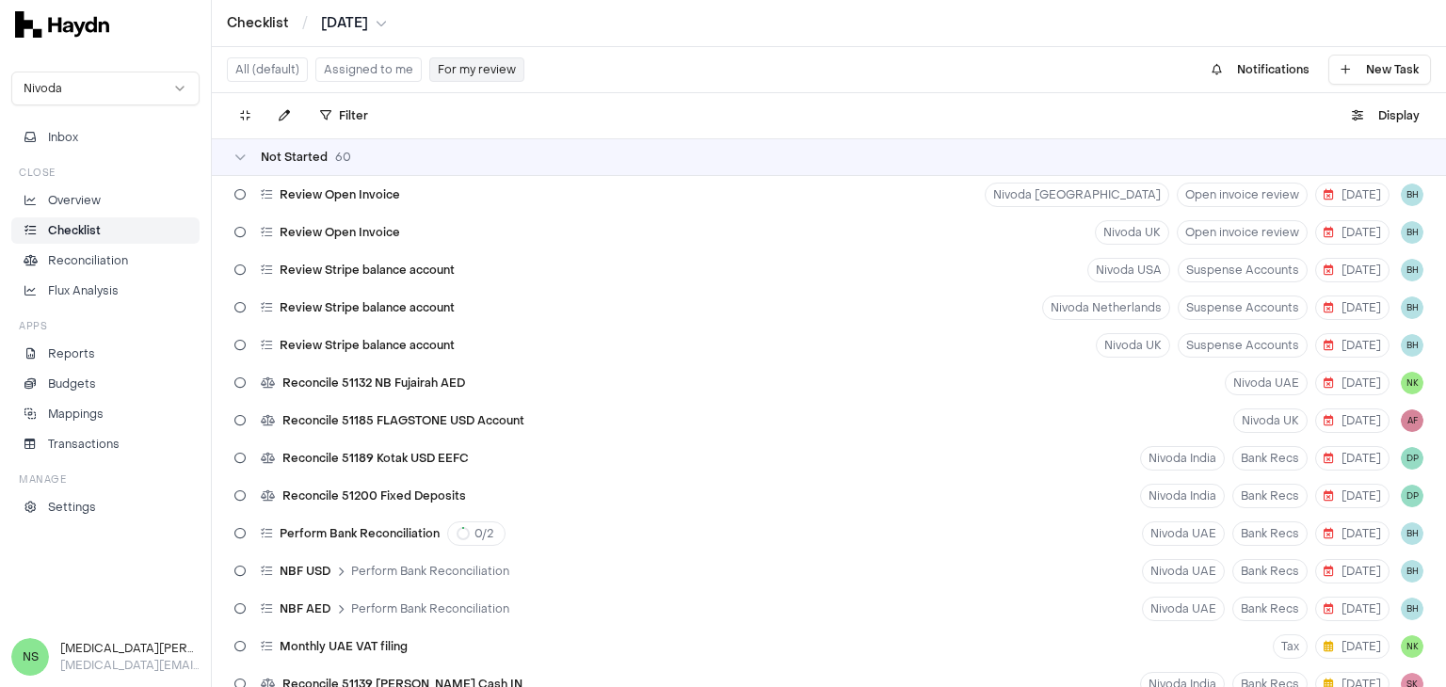
click at [350, 55] on div "All (default) Assigned to me For my review" at bounding box center [375, 70] width 297 height 30
click at [366, 69] on button "Assigned to me" at bounding box center [368, 69] width 106 height 24
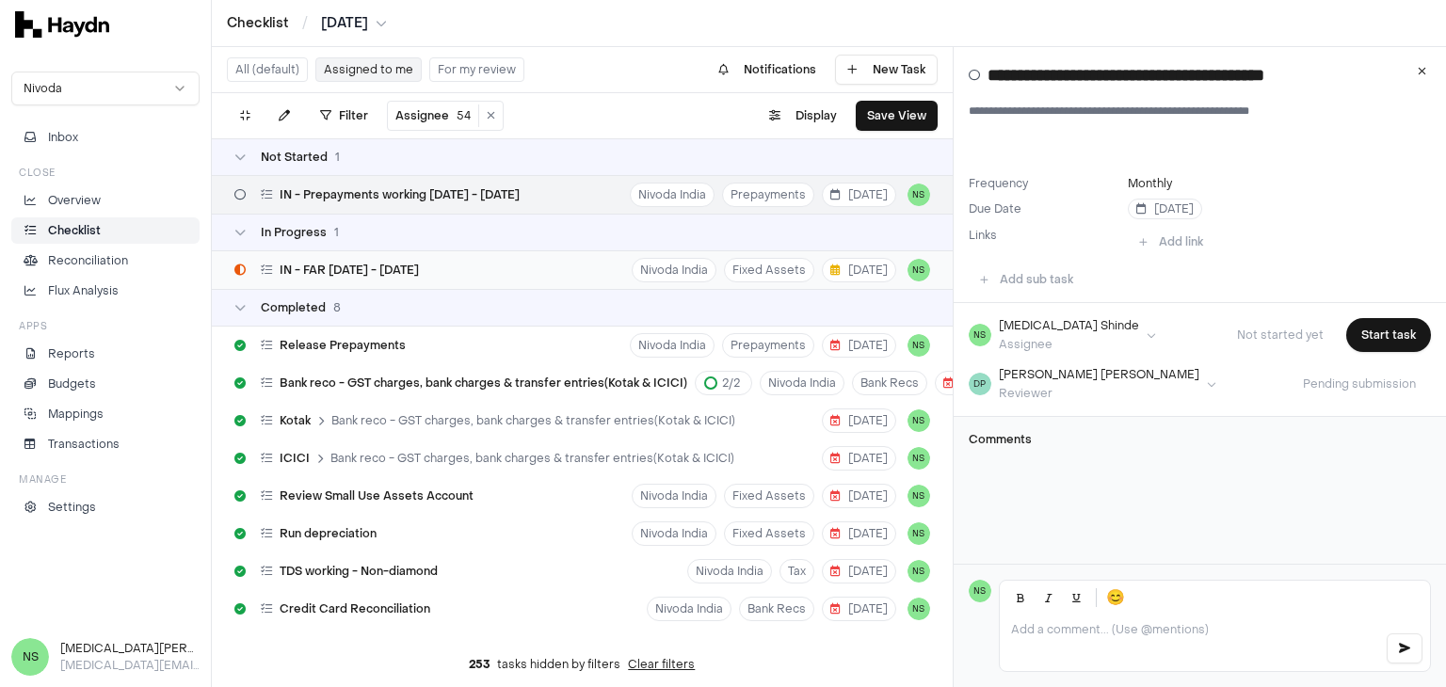
click at [486, 272] on div "IN - FAR [DATE] - [DATE] Nivoda India Fixed Assets [DATE] NS" at bounding box center [582, 270] width 741 height 38
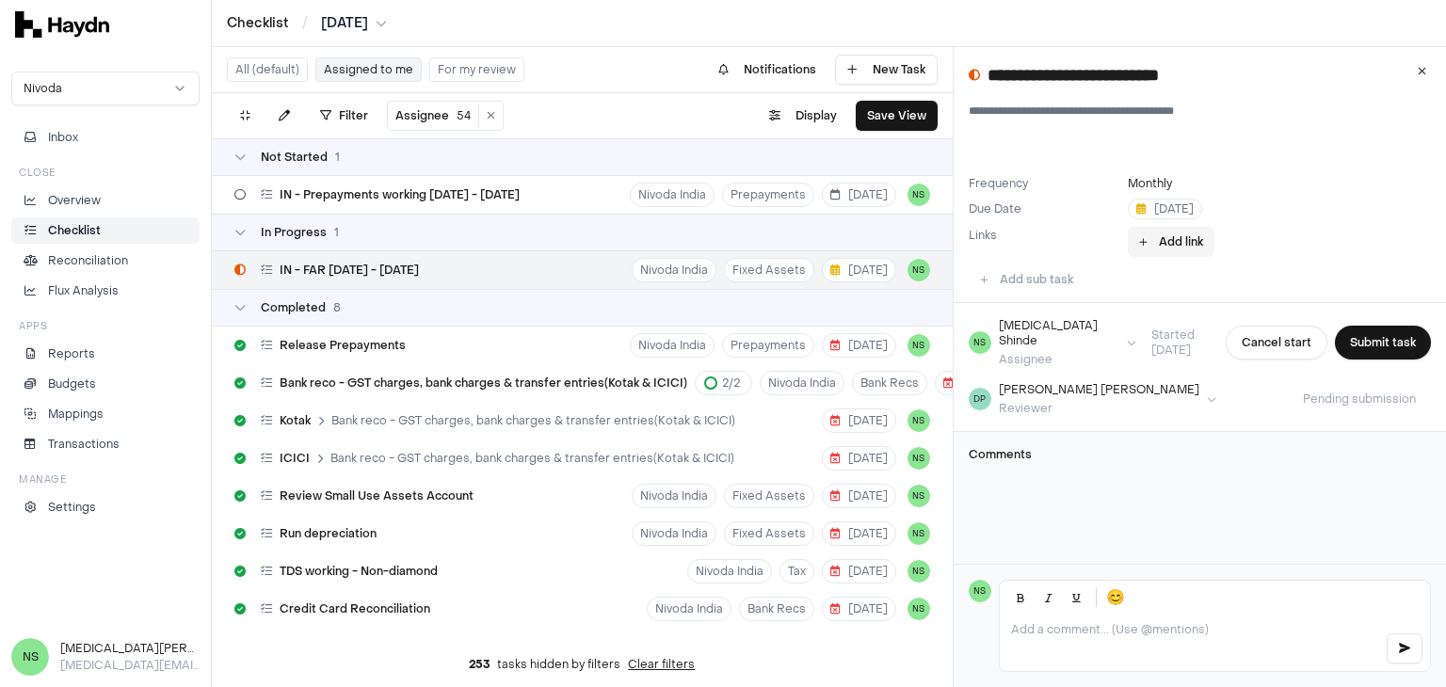
click at [1166, 245] on button "Add link" at bounding box center [1171, 242] width 87 height 30
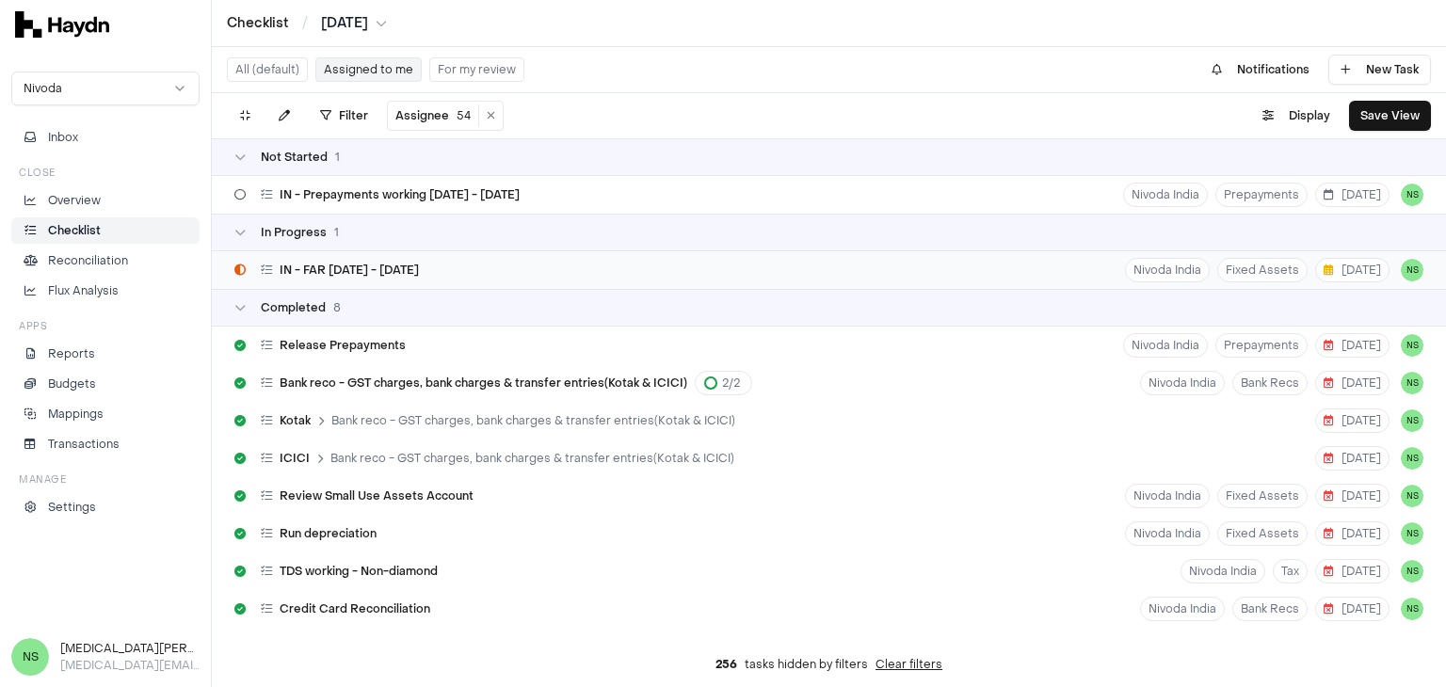
click at [517, 269] on div "IN - FAR April - July 2025 Nivoda India Fixed Assets 13 Aug NS" at bounding box center [829, 270] width 1234 height 38
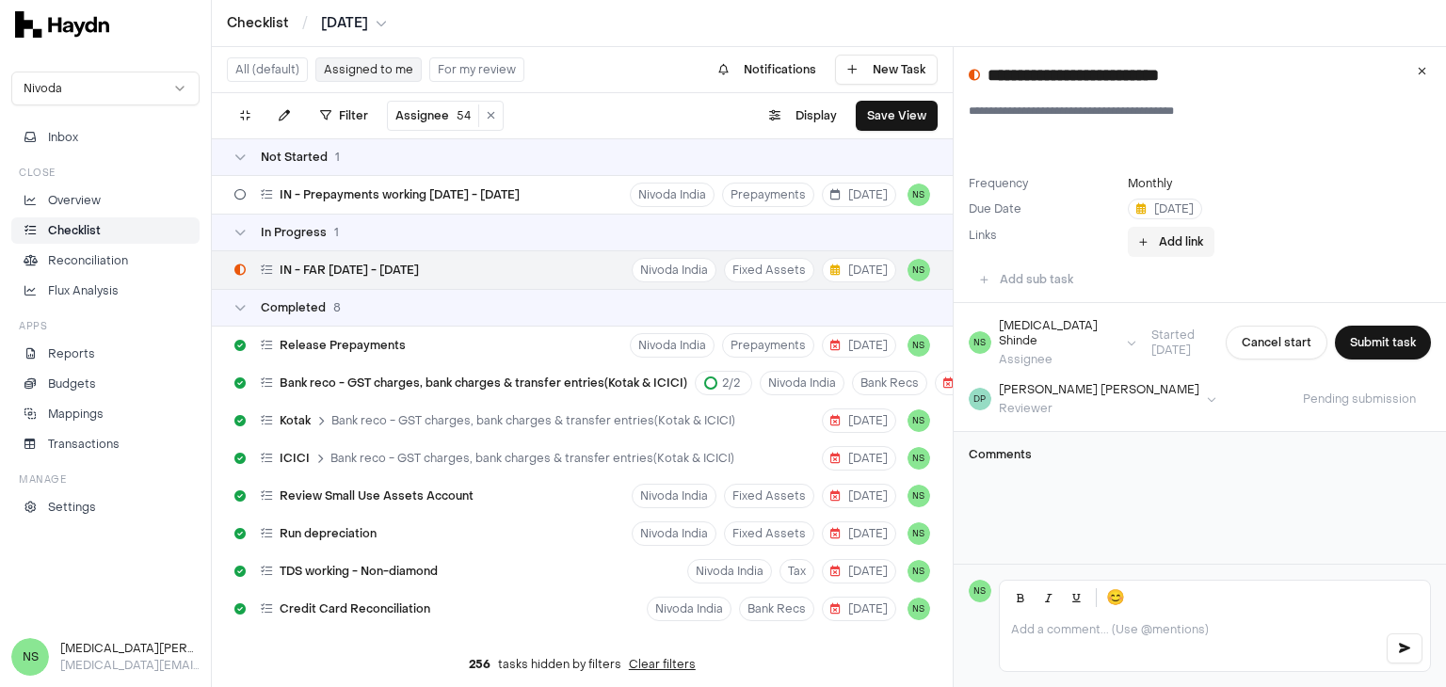
click at [1159, 244] on button "Add link" at bounding box center [1171, 242] width 87 height 30
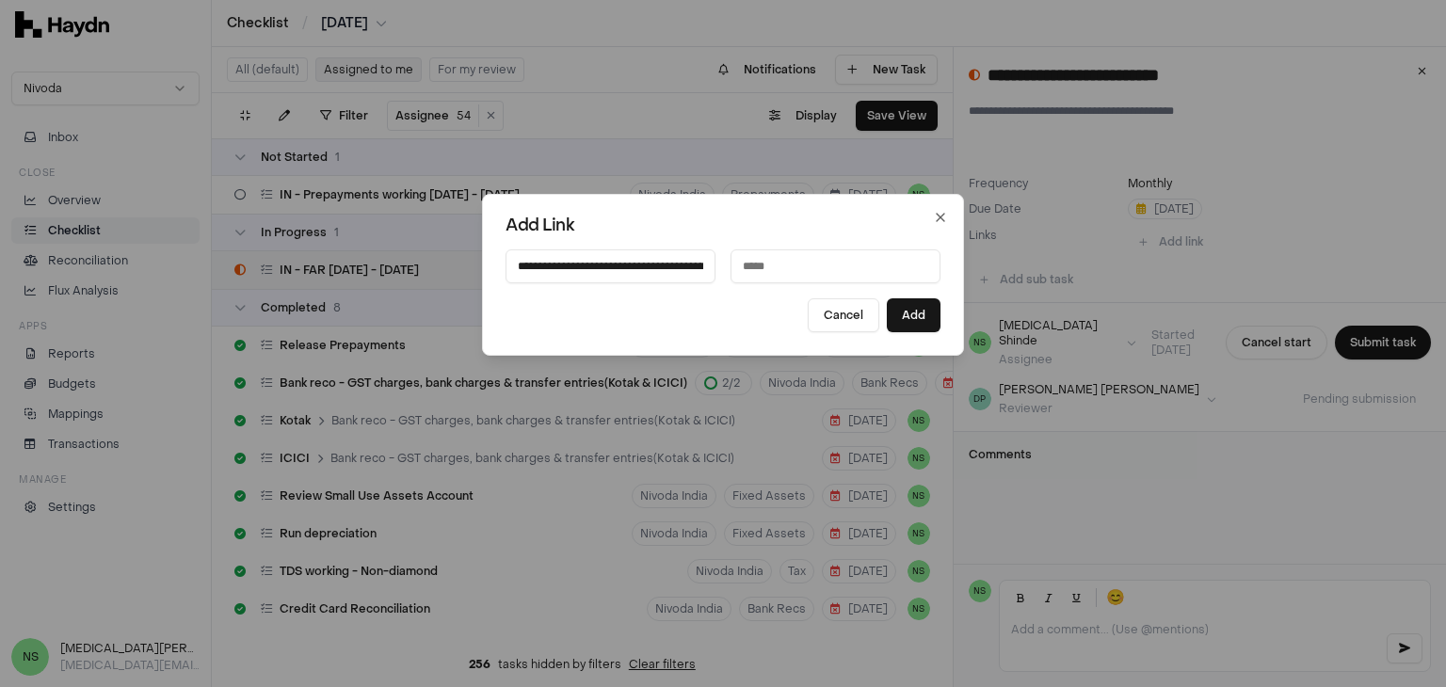
scroll to position [0, 451]
type input "**********"
click at [851, 266] on input at bounding box center [835, 266] width 210 height 34
click at [760, 271] on input "*********" at bounding box center [835, 266] width 210 height 34
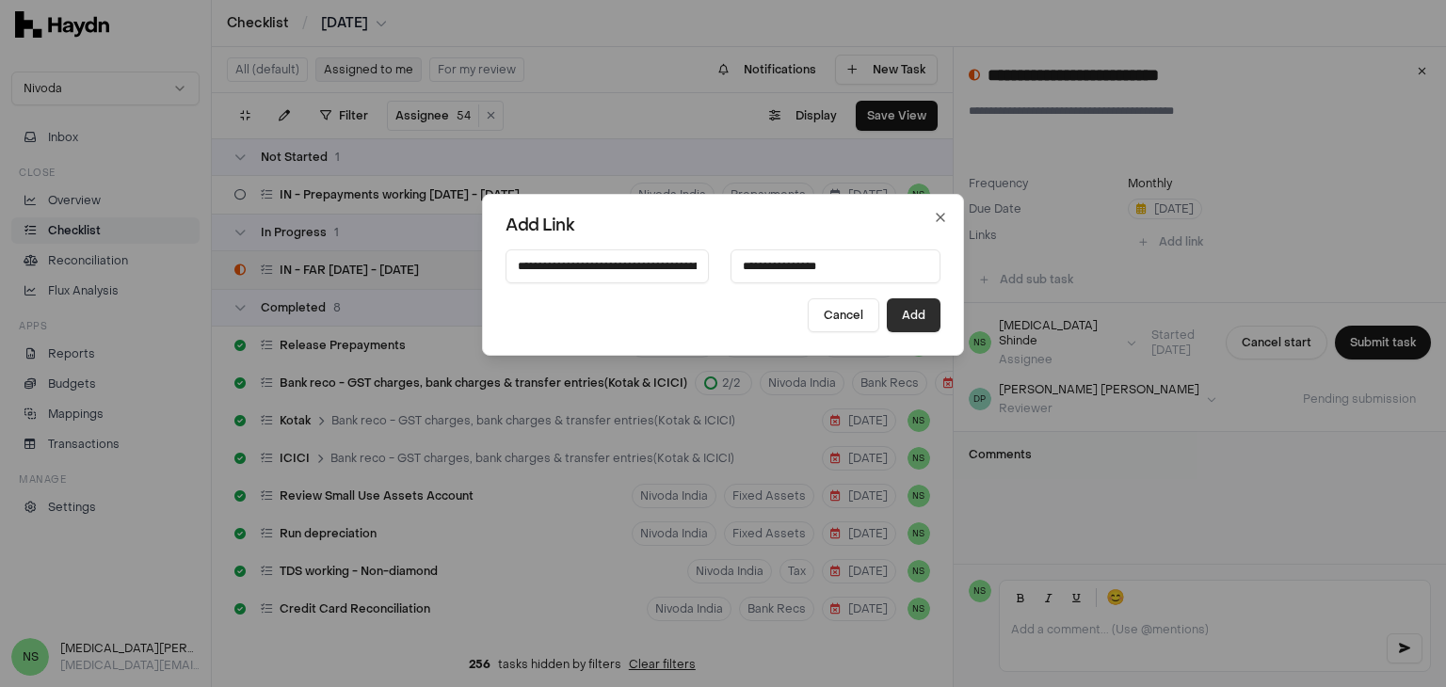
type input "**********"
click at [913, 313] on button "Add" at bounding box center [914, 315] width 54 height 34
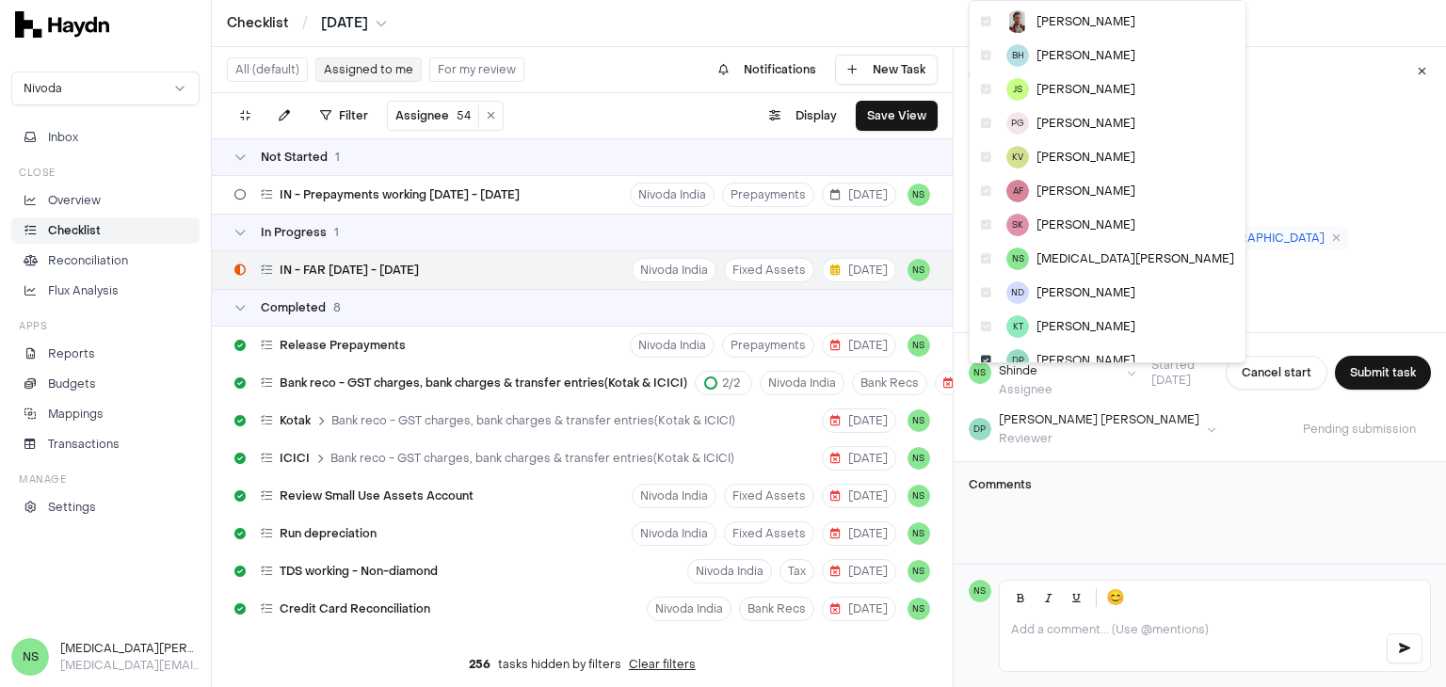
click at [1086, 385] on html "Checklist / Jul 2025 Nivoda Inbox Close Overview Checklist Reconciliation Flux …" at bounding box center [723, 343] width 1446 height 687
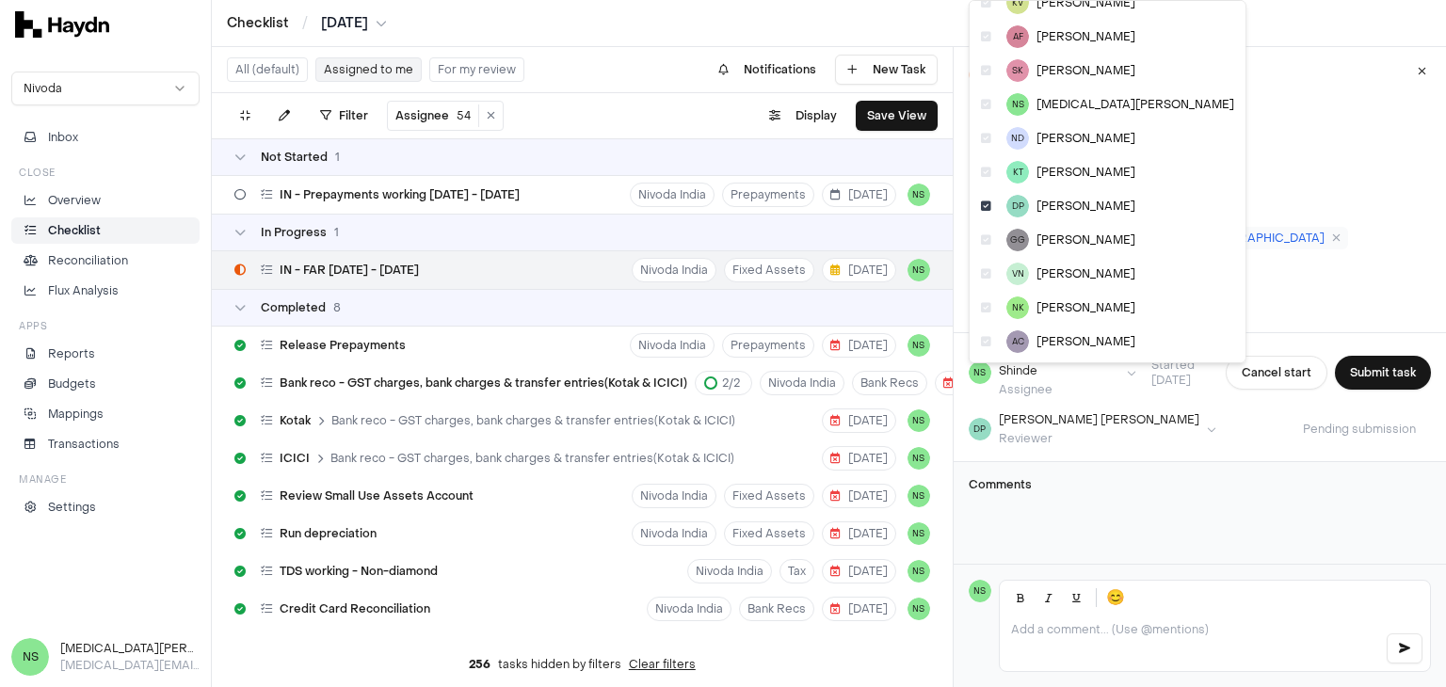
click at [1135, 505] on html "Checklist / Jul 2025 Nivoda Inbox Close Overview Checklist Reconciliation Flux …" at bounding box center [723, 343] width 1446 height 687
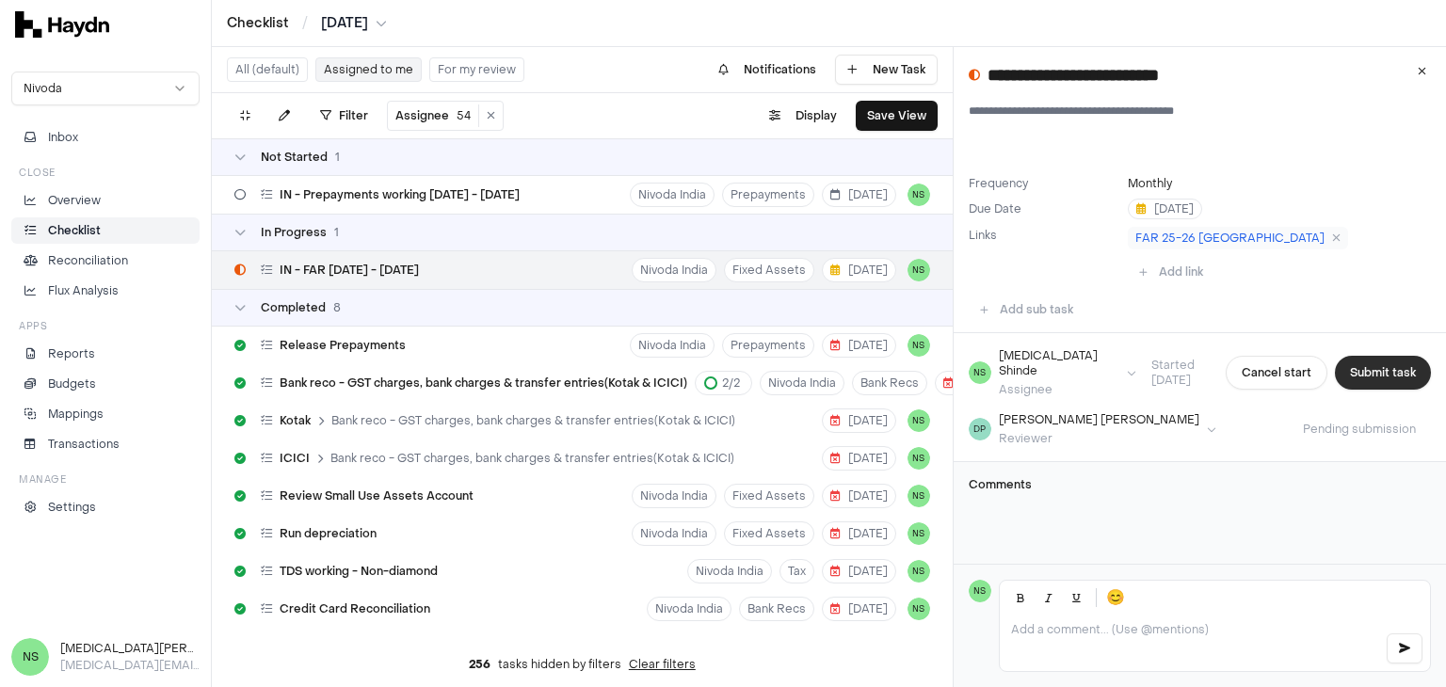
click at [1363, 356] on button "Submit task" at bounding box center [1383, 373] width 96 height 34
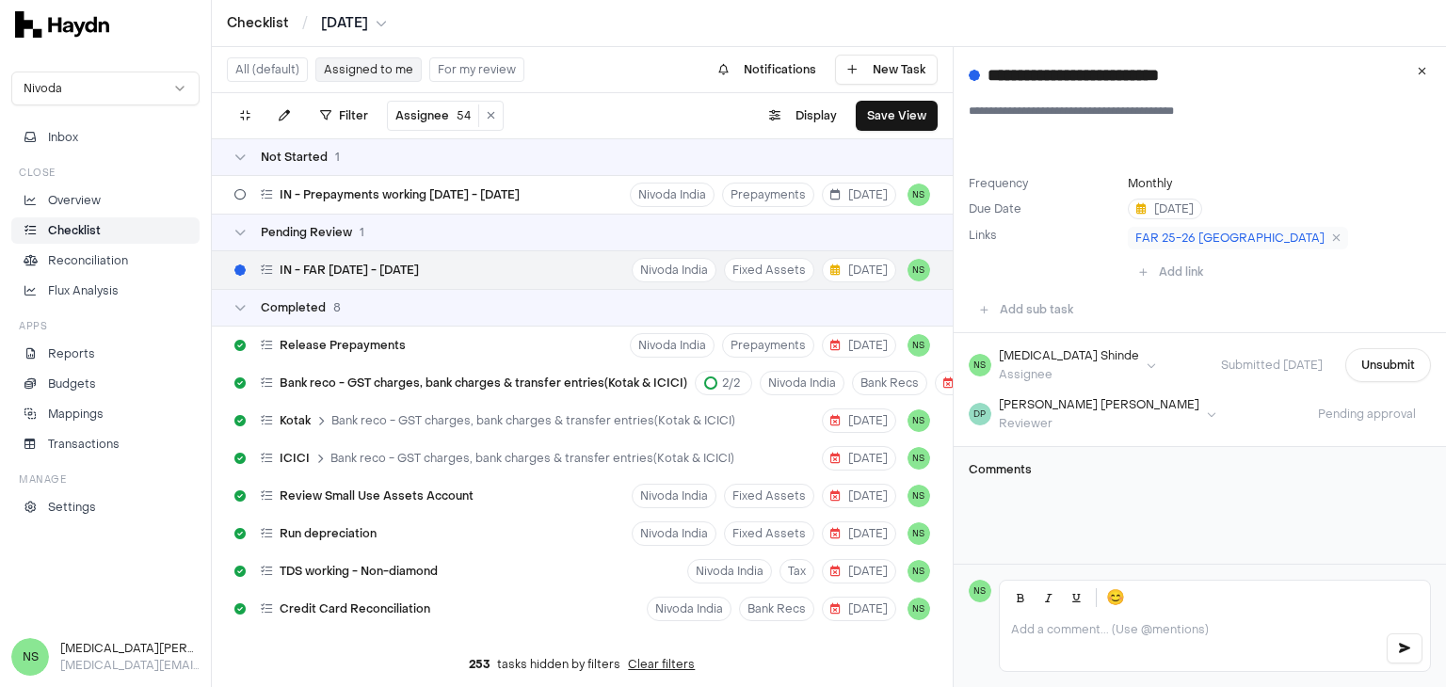
click at [372, 72] on button "Assigned to me" at bounding box center [368, 69] width 106 height 24
click at [117, 230] on li "Checklist" at bounding box center [105, 230] width 171 height 17
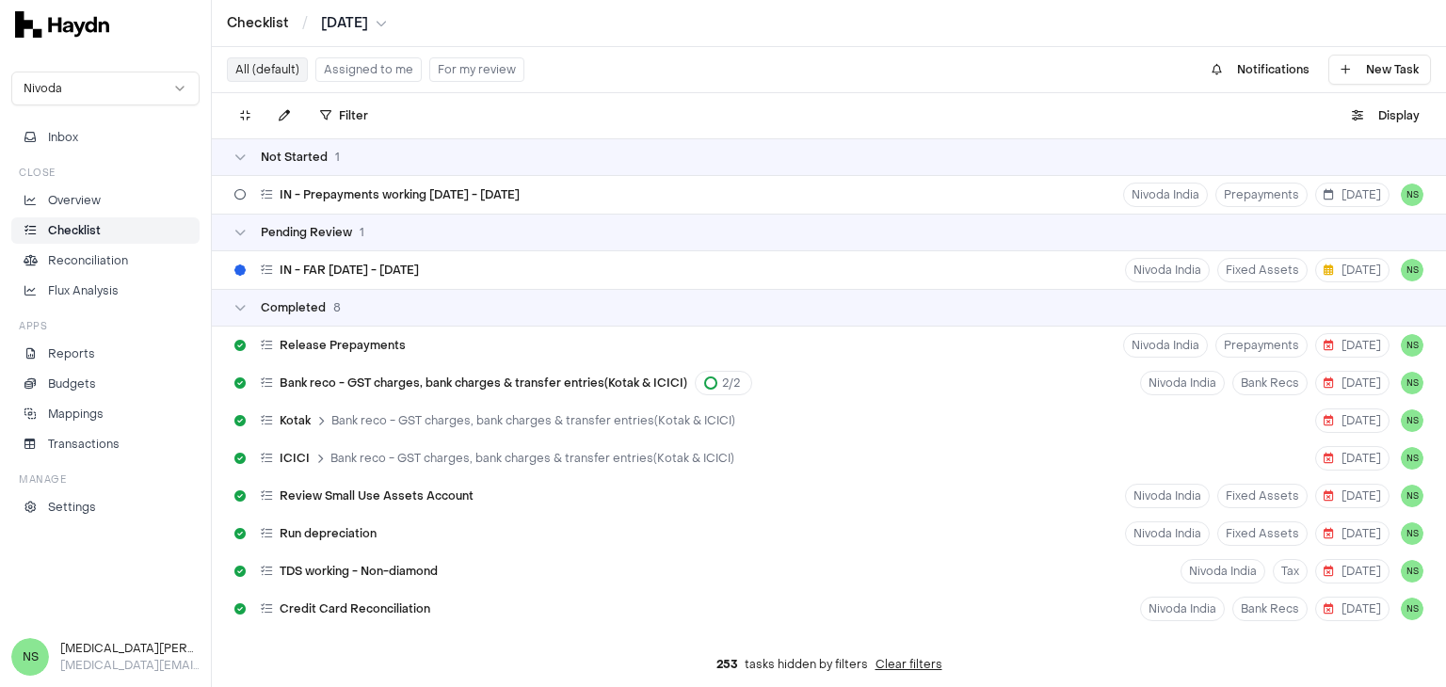
click at [349, 64] on button "Assigned to me" at bounding box center [368, 69] width 106 height 24
click at [358, 71] on button "Assigned to me" at bounding box center [368, 69] width 106 height 24
click at [431, 116] on html "Checklist / Jul 2025 Nivoda Inbox Close Overview Checklist Reconciliation Flux …" at bounding box center [723, 343] width 1446 height 687
click at [855, 588] on div "TDS working - Non-diamond Nivoda India Tax 5 Aug NS" at bounding box center [829, 572] width 1234 height 38
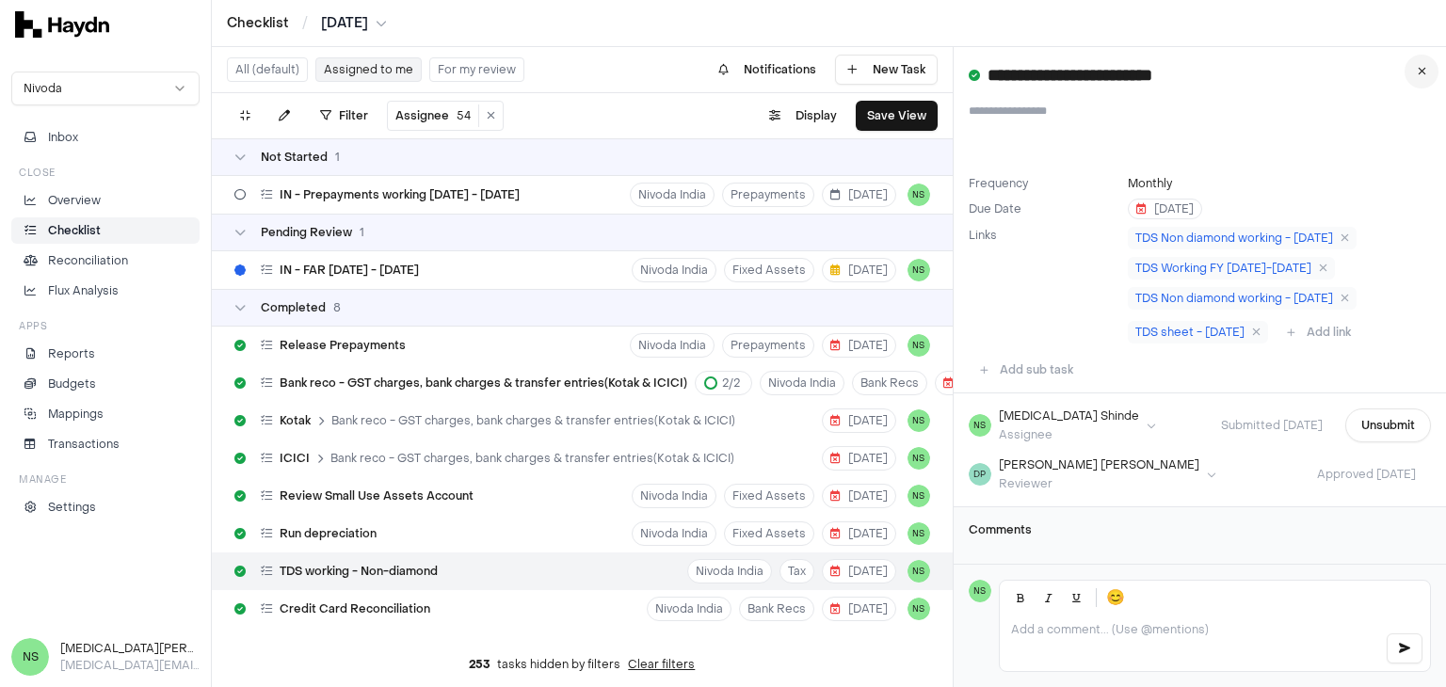
click at [1420, 71] on icon at bounding box center [1422, 71] width 8 height 11
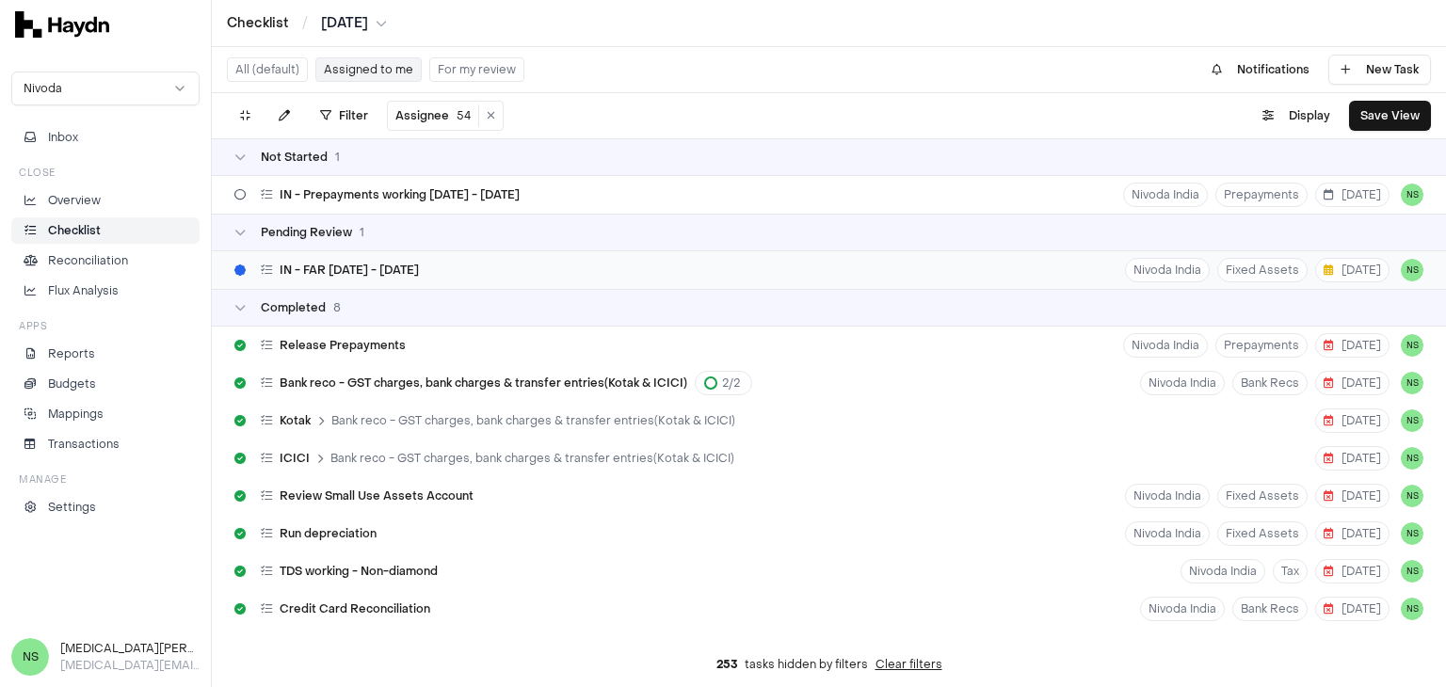
click at [509, 265] on div "IN - FAR April - July 2025 Nivoda India Fixed Assets 13 Aug NS" at bounding box center [829, 270] width 1234 height 38
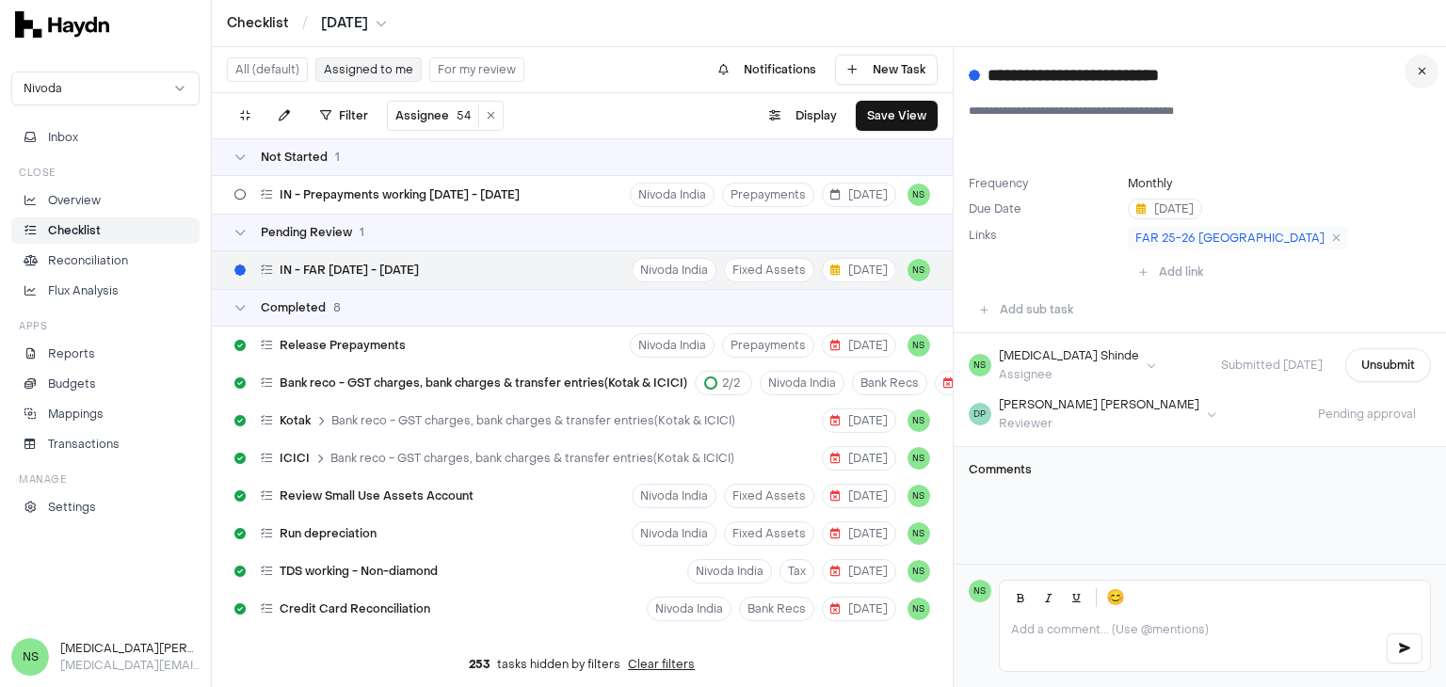
click at [1425, 74] on icon at bounding box center [1422, 71] width 8 height 11
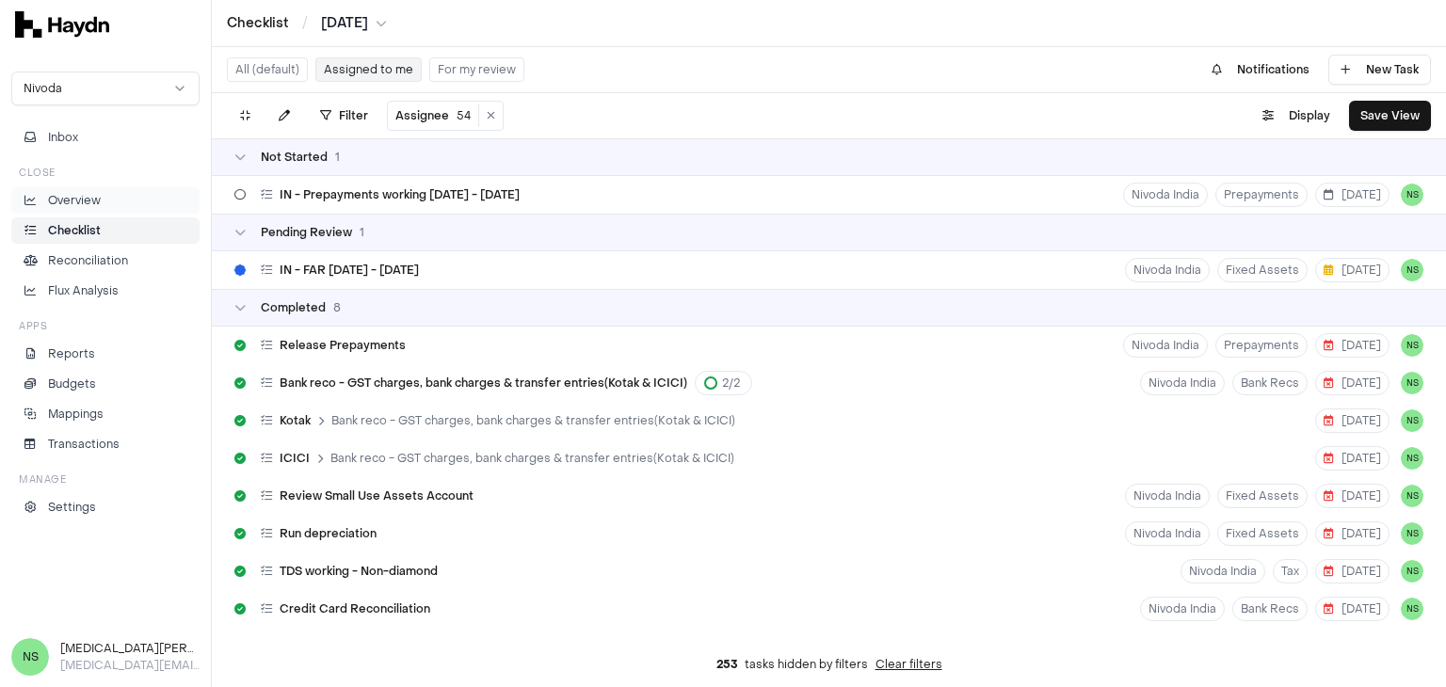
click at [99, 194] on p "Overview" at bounding box center [74, 200] width 53 height 17
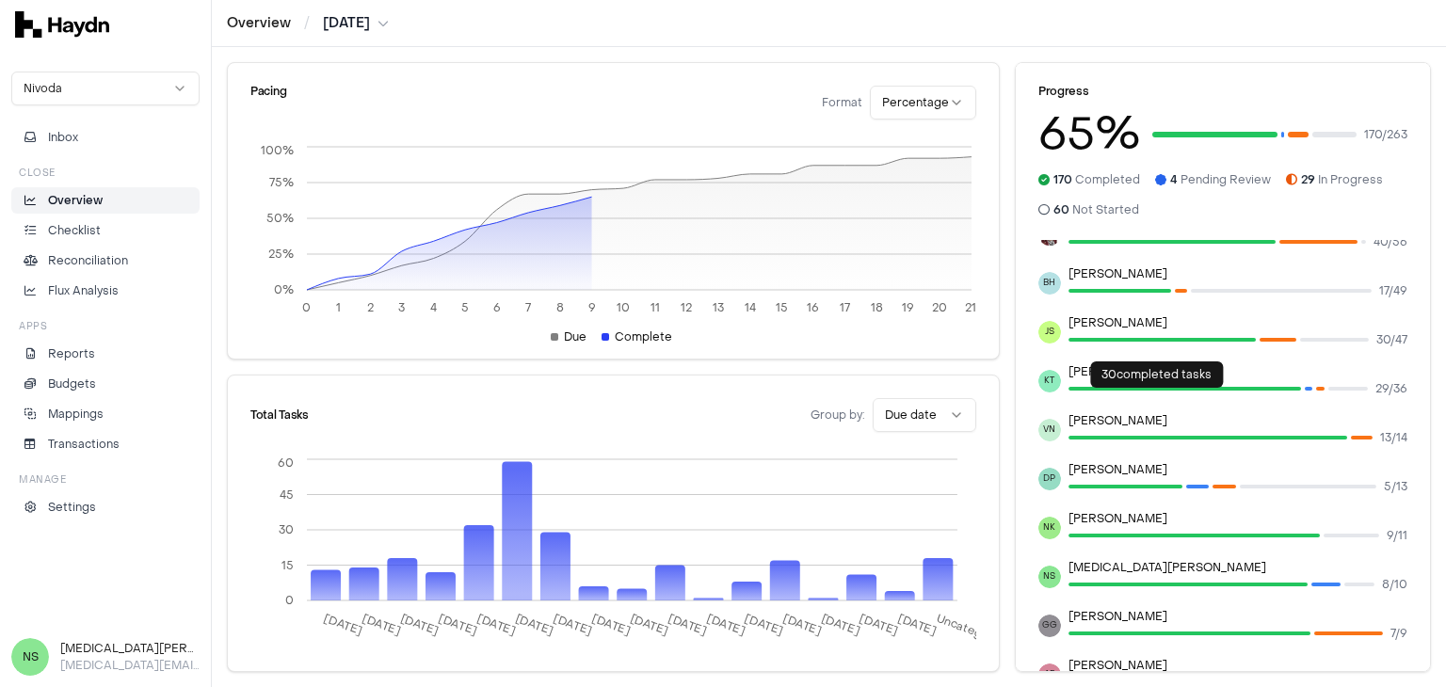
scroll to position [188, 0]
